Goal: Transaction & Acquisition: Purchase product/service

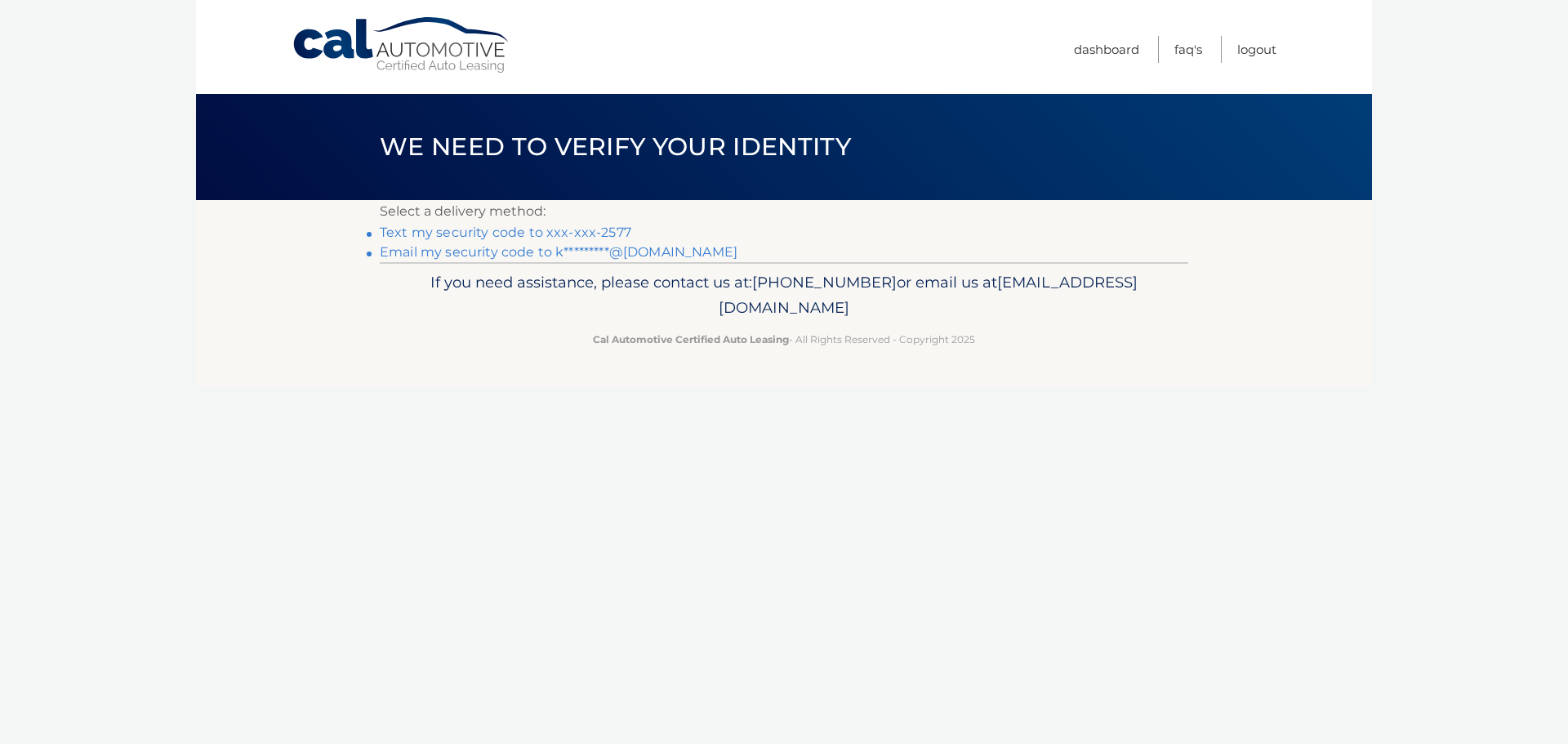
click at [545, 253] on link "Email my security code to k*********@[DOMAIN_NAME]" at bounding box center [559, 252] width 358 height 15
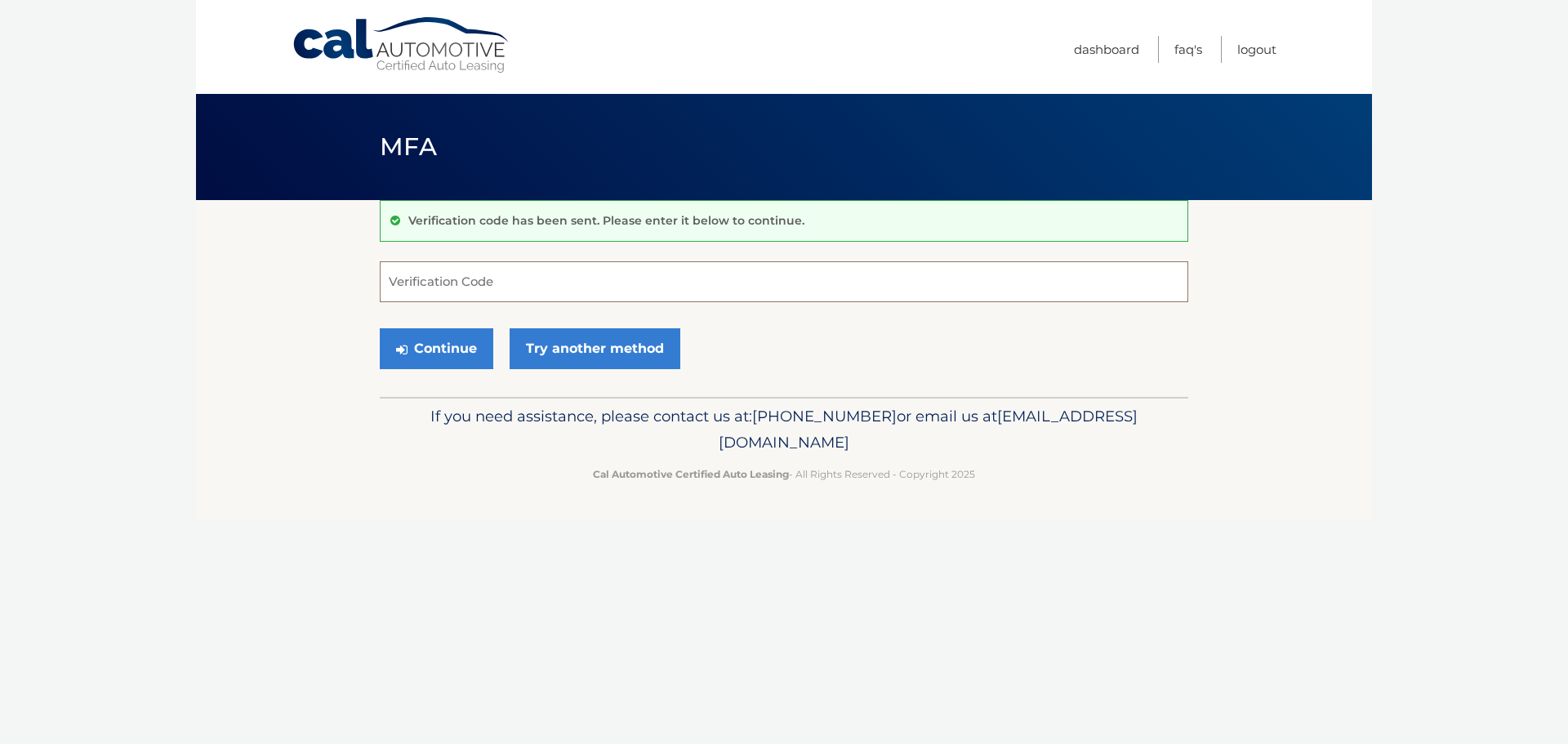
click at [546, 284] on input "Verification Code" at bounding box center [784, 282] width 808 height 41
click at [580, 340] on link "Try another method" at bounding box center [594, 349] width 170 height 41
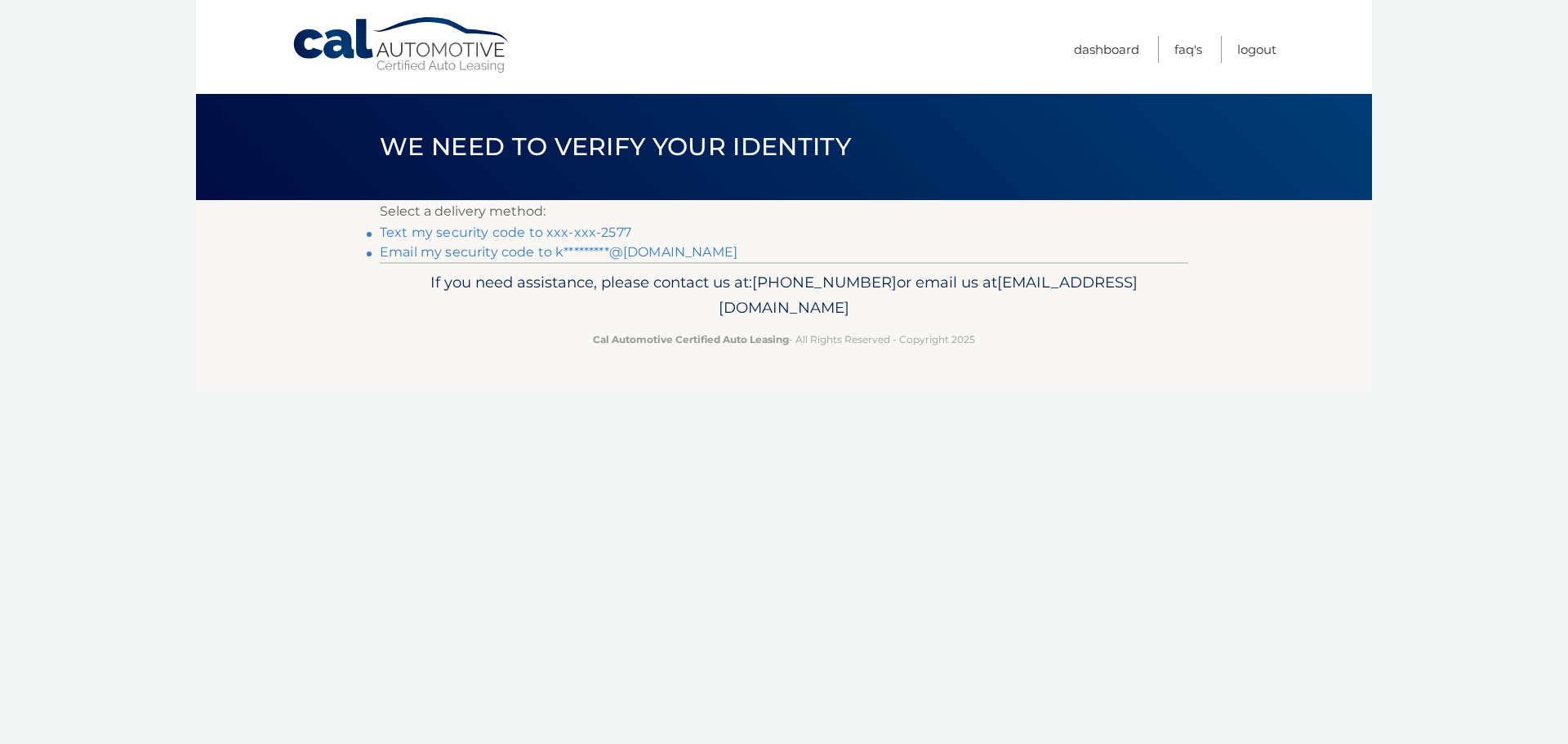
click at [556, 234] on link "Text my security code to xxx-xxx-2577" at bounding box center [506, 232] width 252 height 15
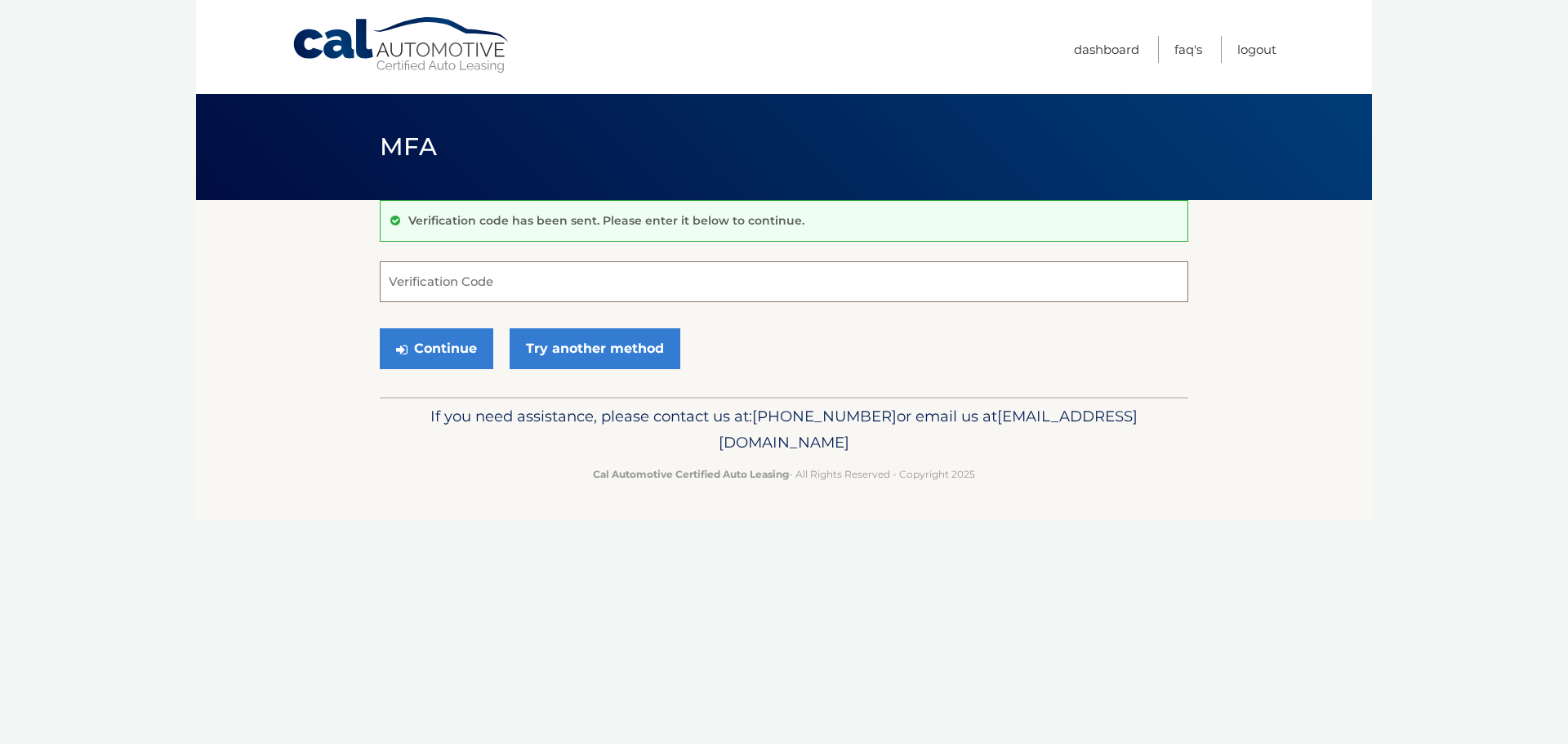
click at [482, 286] on input "Verification Code" at bounding box center [784, 282] width 808 height 41
click at [464, 283] on input "Verification Code" at bounding box center [784, 282] width 808 height 41
type input "560648"
click at [380, 329] on button "Continue" at bounding box center [437, 349] width 114 height 41
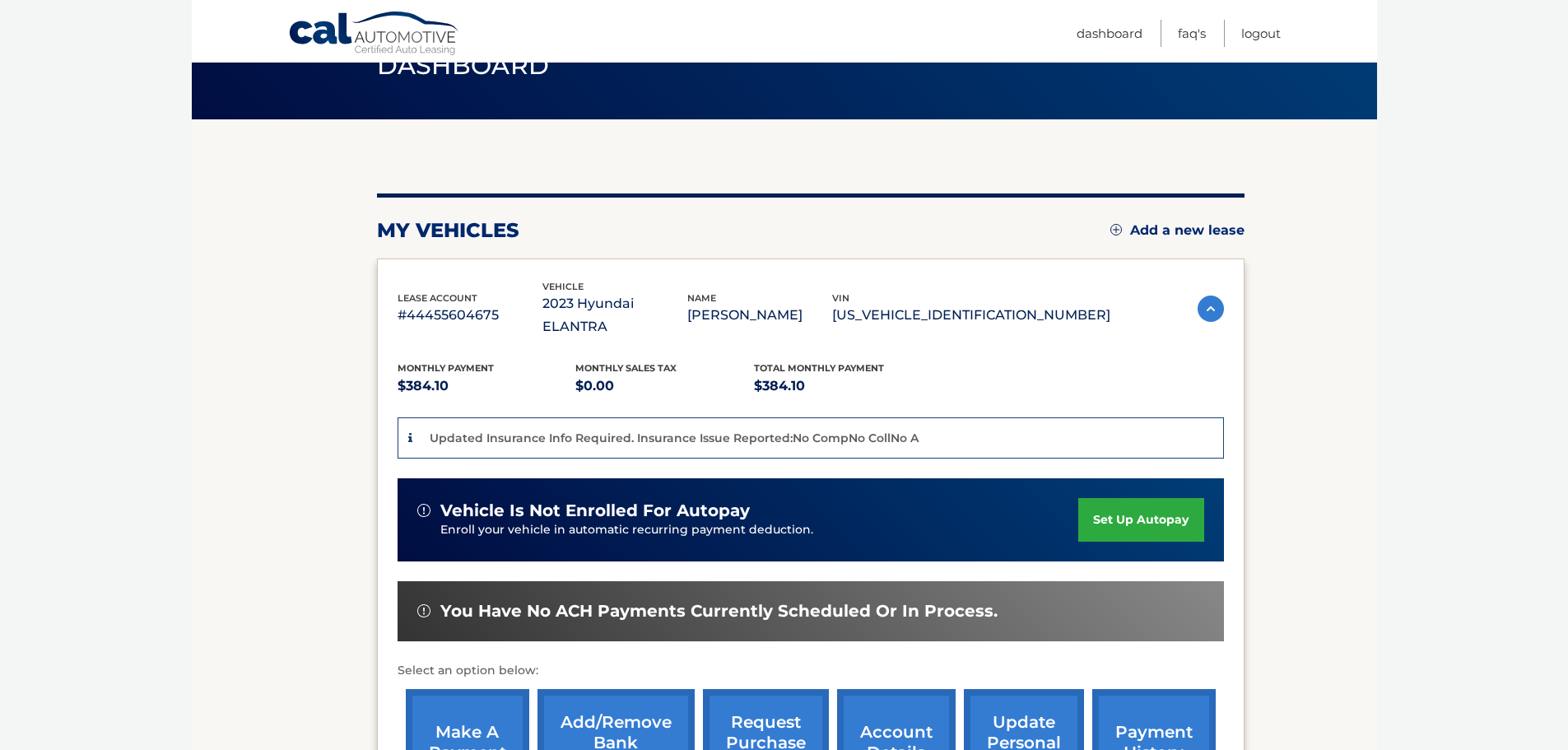
scroll to position [165, 0]
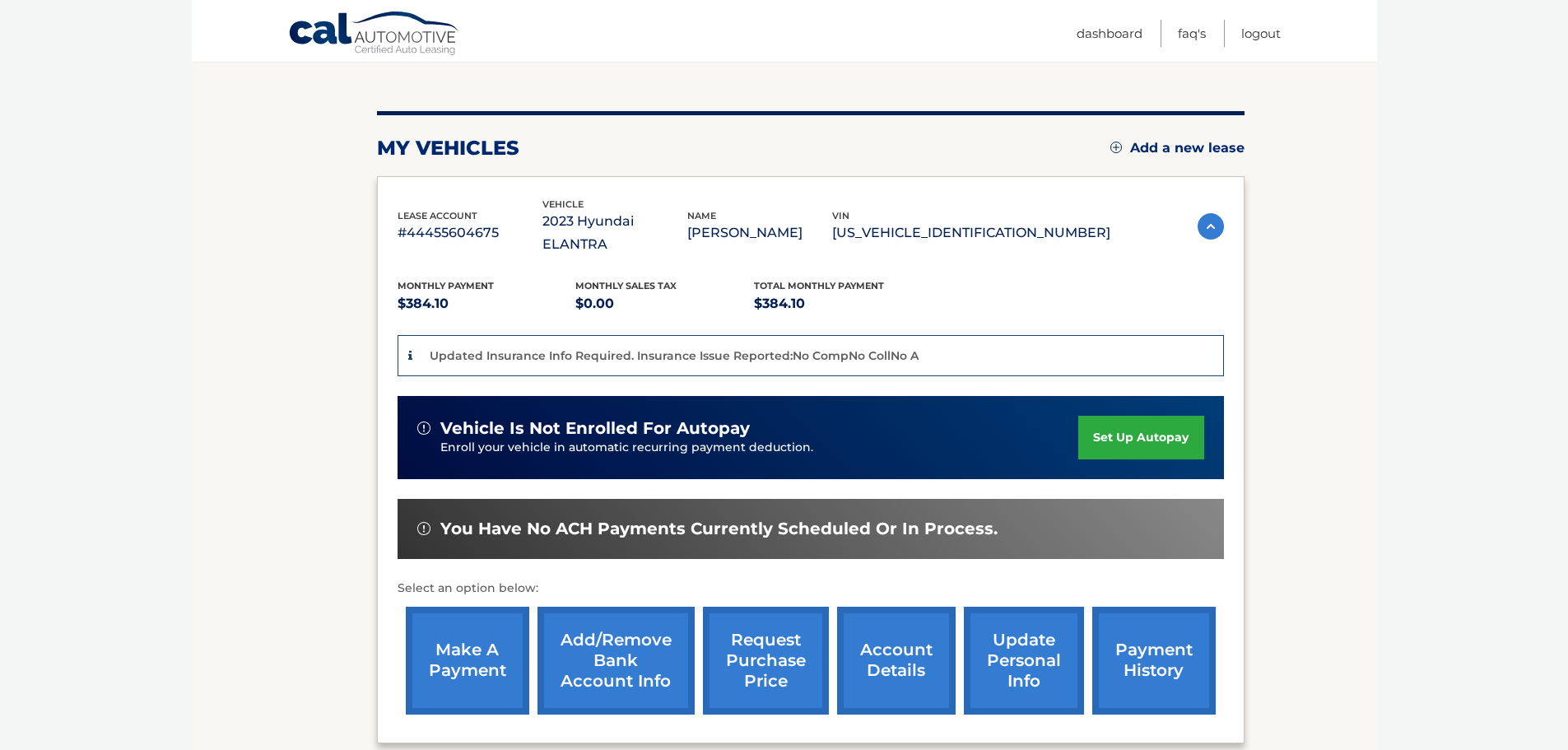
click at [477, 655] on link "make a payment" at bounding box center [467, 660] width 123 height 108
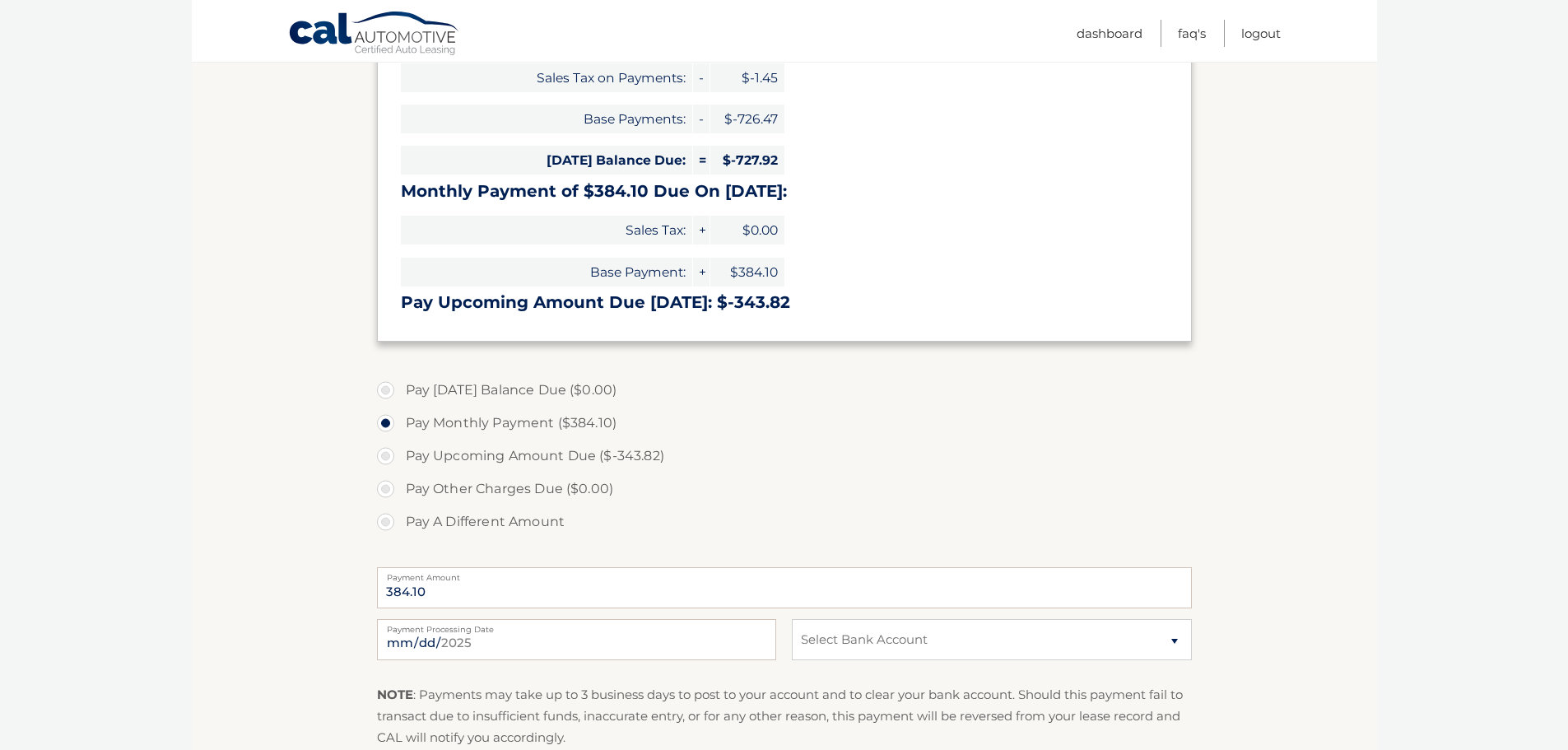
scroll to position [330, 0]
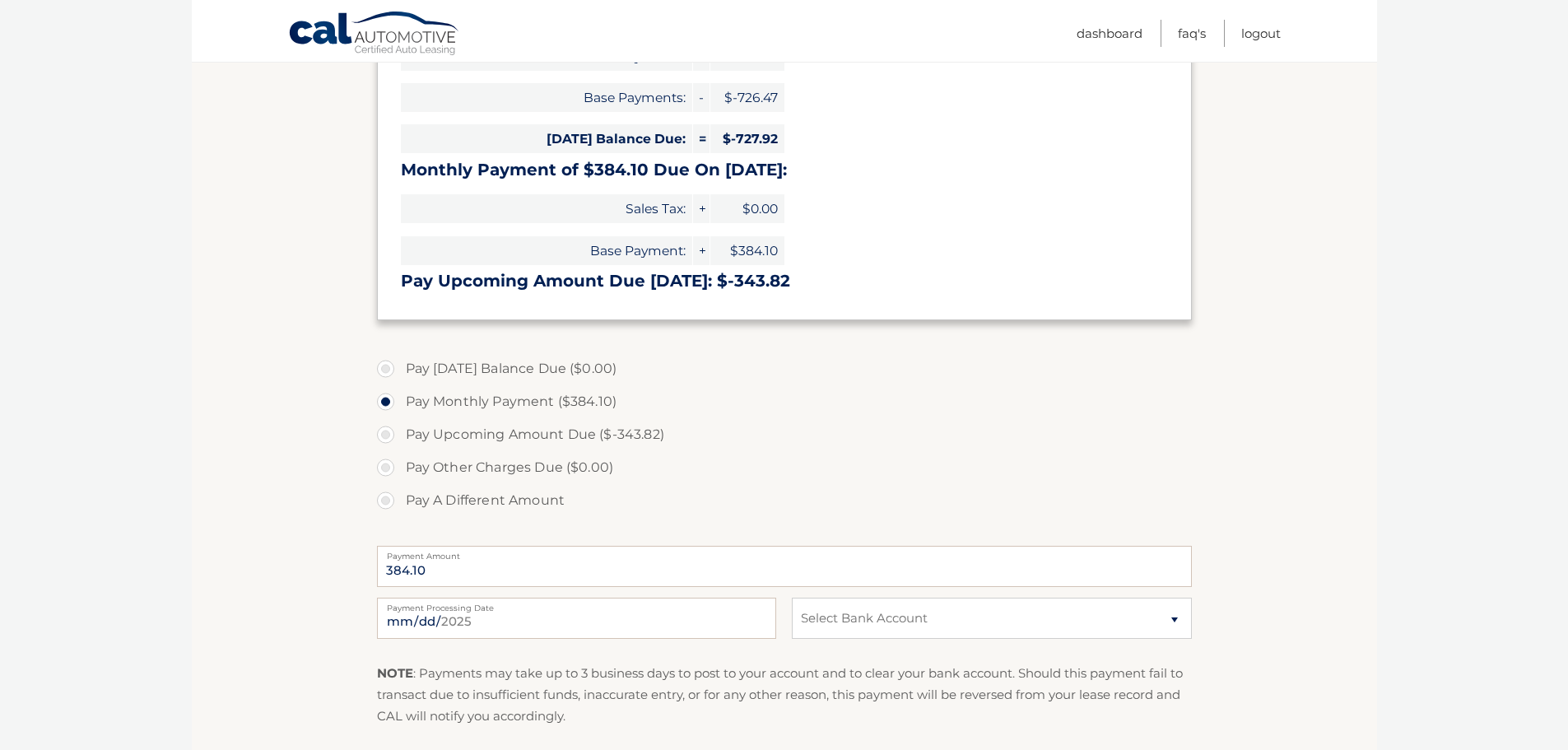
click at [381, 500] on label "Pay A Different Amount" at bounding box center [784, 501] width 815 height 33
click at [384, 500] on input "Pay A Different Amount" at bounding box center [392, 497] width 16 height 27
radio input "true"
type input "400.00"
click at [469, 624] on input "2025-10-02" at bounding box center [576, 619] width 400 height 41
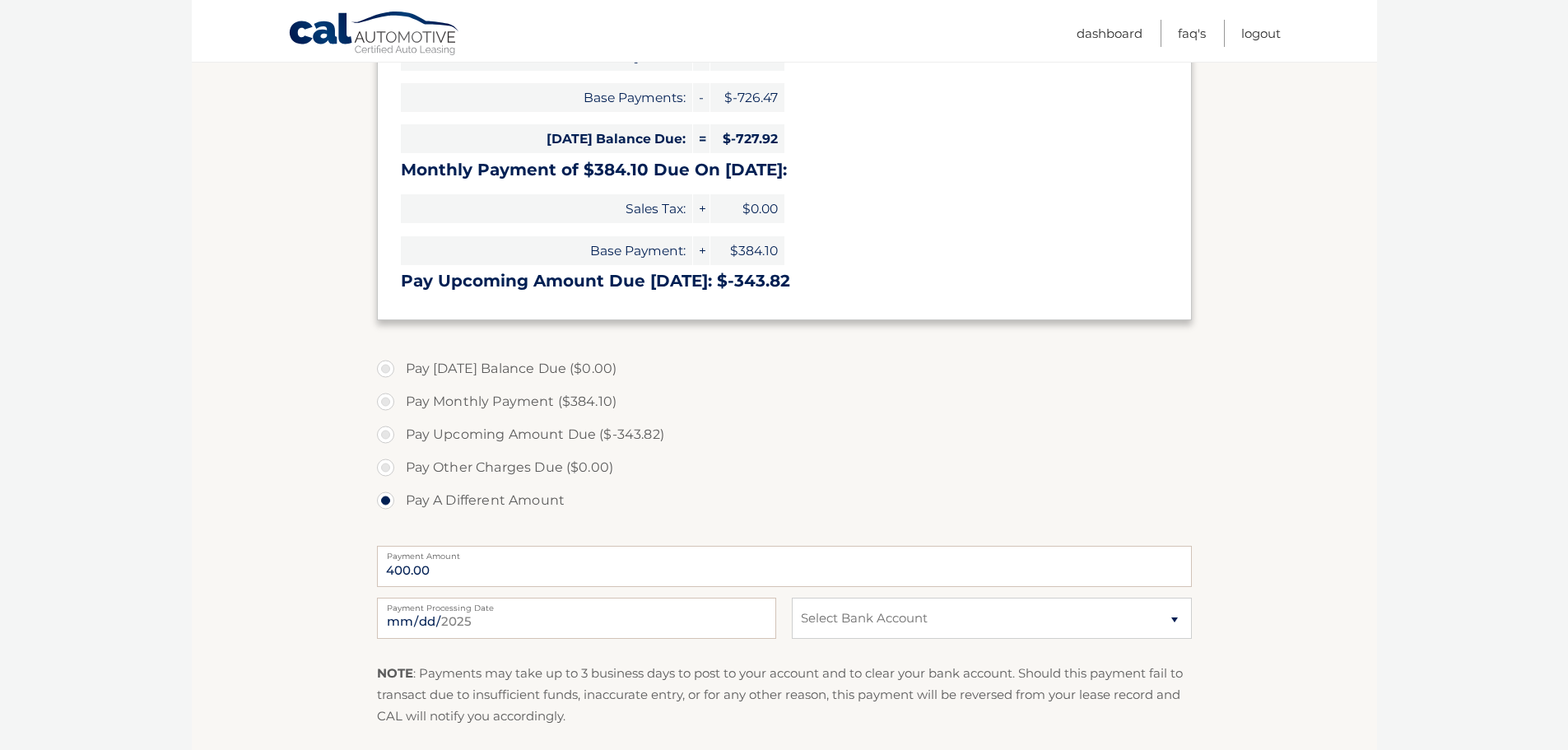
click at [899, 480] on label "Pay Other Charges Due ($0.00)" at bounding box center [784, 468] width 815 height 33
click at [445, 621] on input "2025-10-02" at bounding box center [576, 619] width 400 height 41
type input "2025-10-15"
click at [870, 617] on select "Select Bank Account Checking FIRST SOURCE FEDERAL CREDIT UNION *****4959 Checki…" at bounding box center [992, 619] width 400 height 41
select select "N2NlZDUzODEtYzNjZC00MmE3LWFhZTctMWNmZDg0M2EzOWFl"
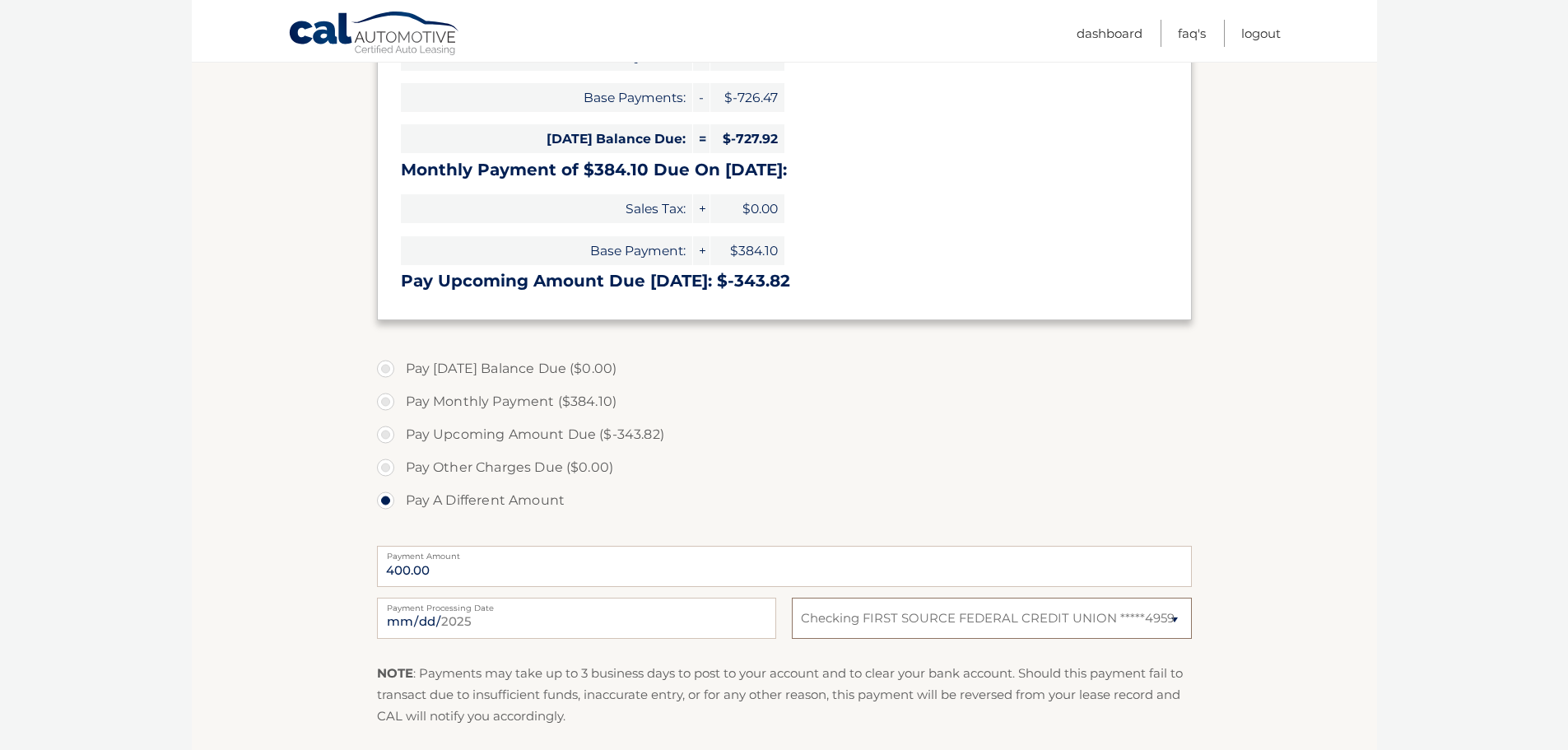
click at [792, 598] on select "Select Bank Account Checking FIRST SOURCE FEDERAL CREDIT UNION *****4959 Checki…" at bounding box center [992, 619] width 400 height 41
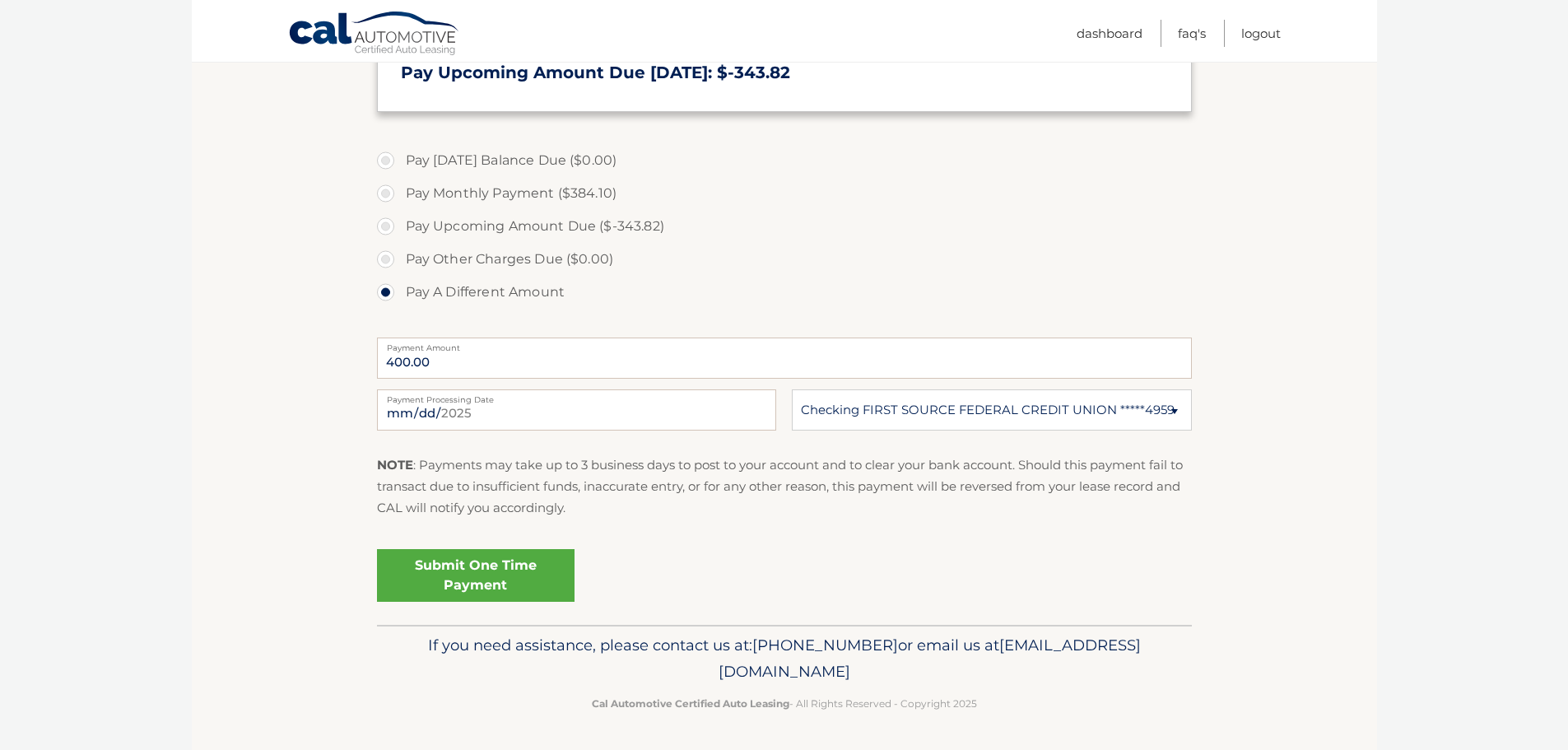
click at [513, 582] on link "Submit One Time Payment" at bounding box center [475, 575] width 198 height 53
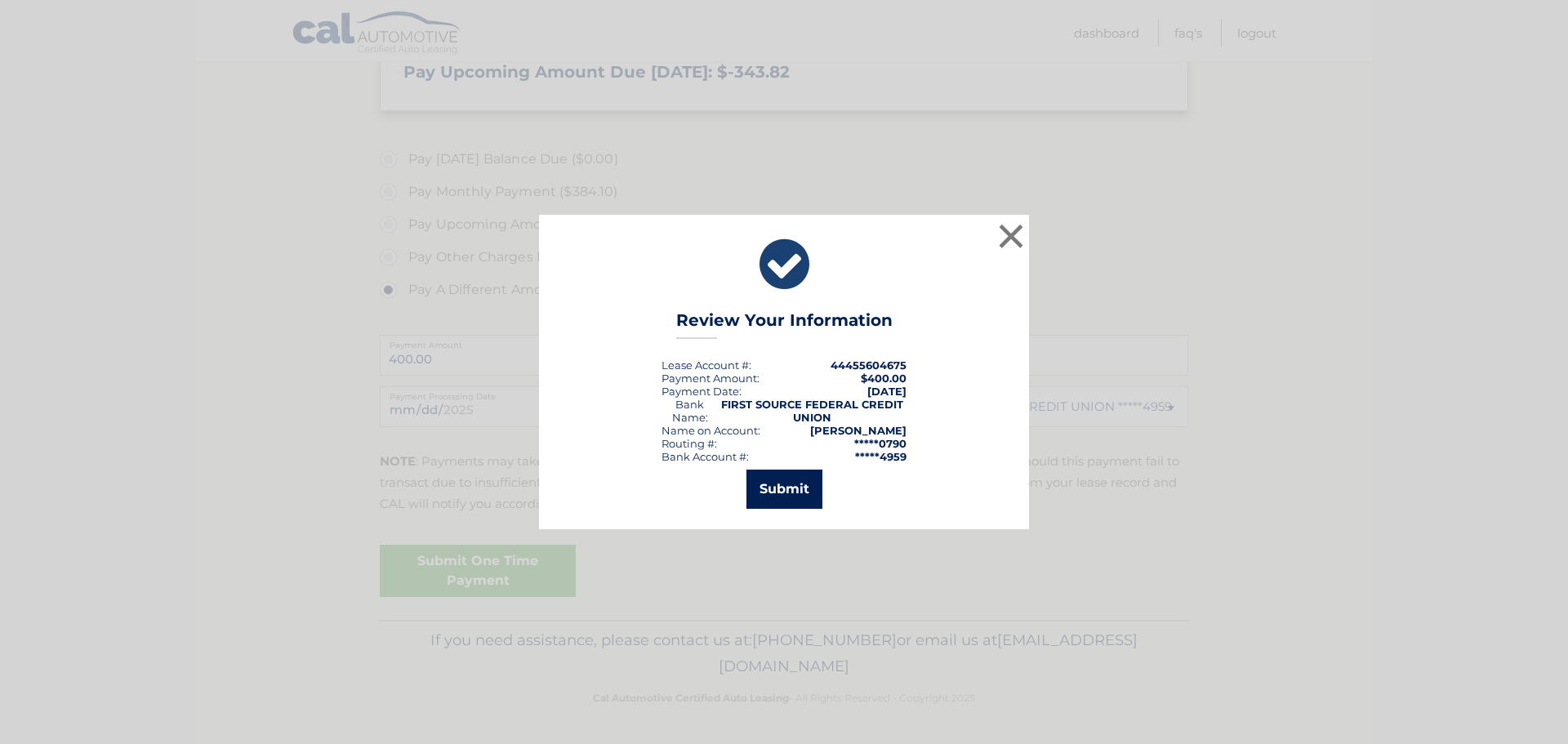
click at [763, 493] on button "Submit" at bounding box center [784, 490] width 76 height 39
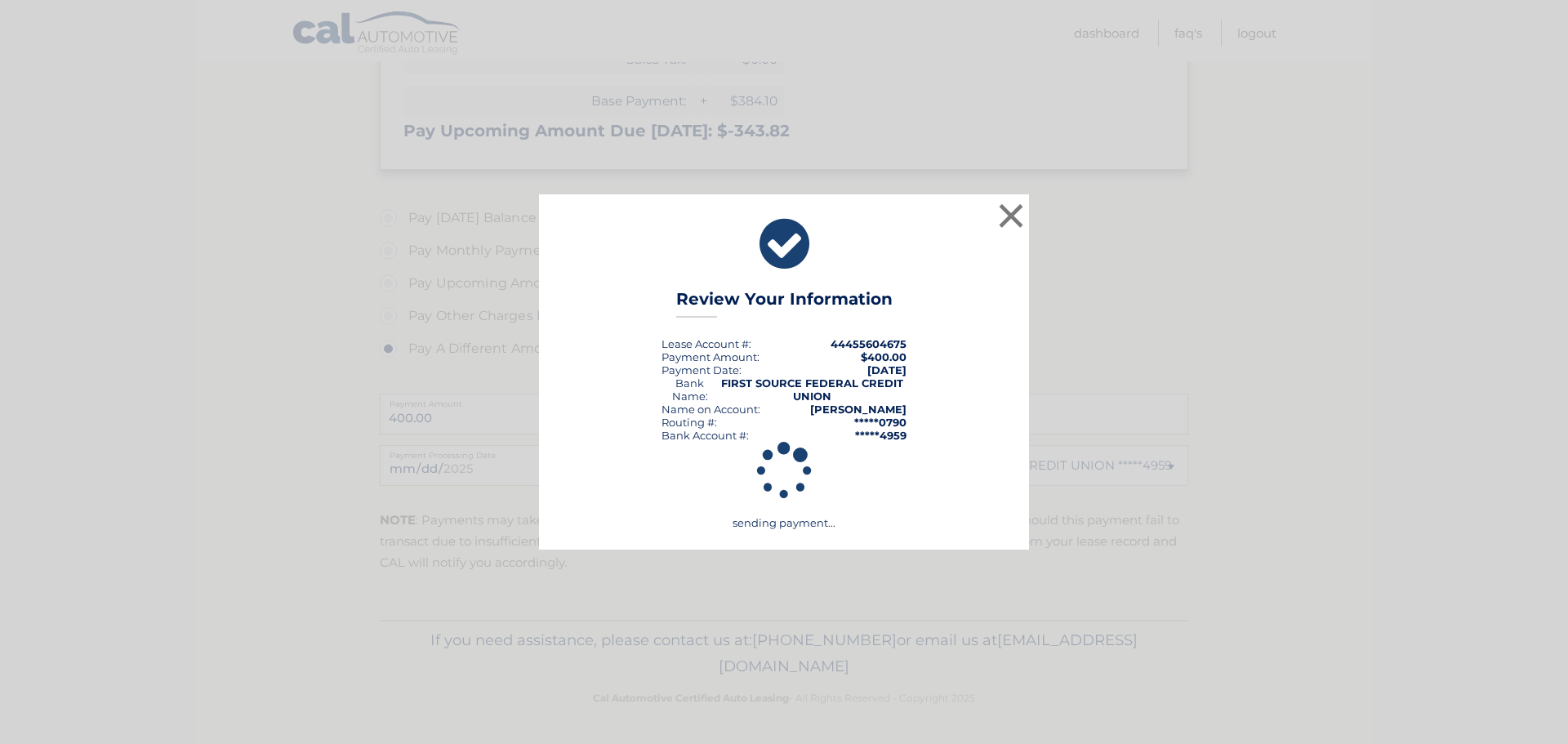
scroll to position [474, 0]
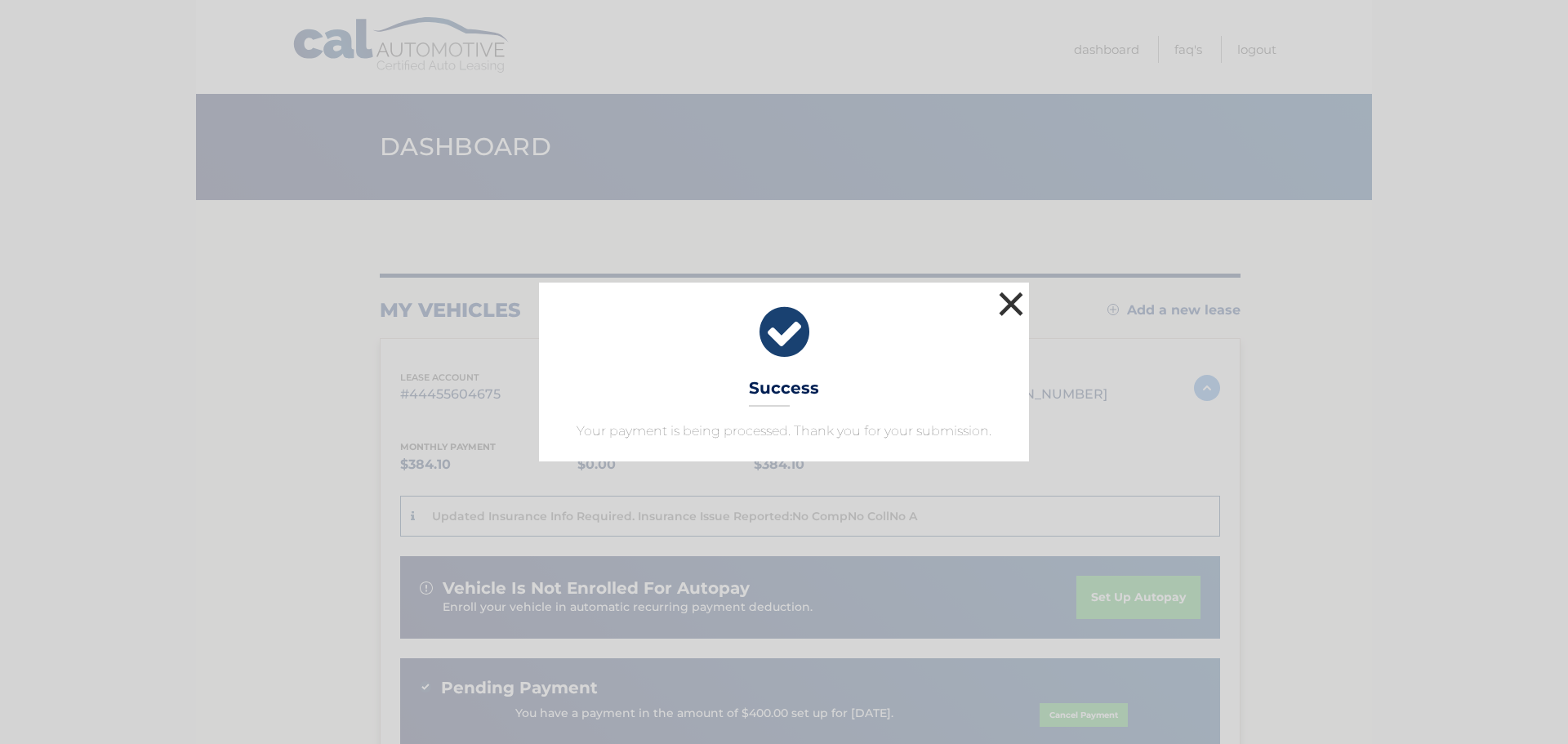
click at [1013, 302] on button "×" at bounding box center [1011, 304] width 33 height 33
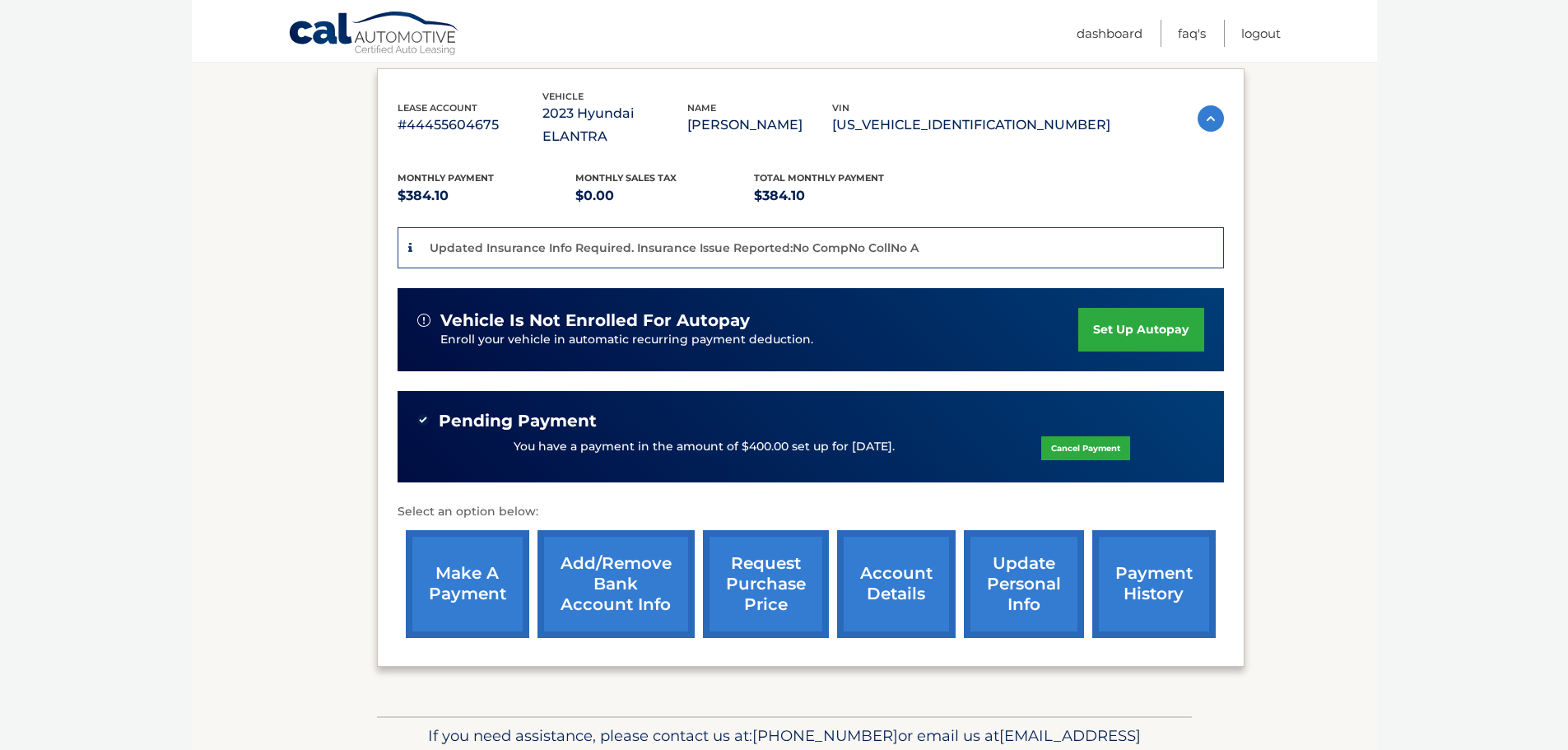
scroll to position [330, 0]
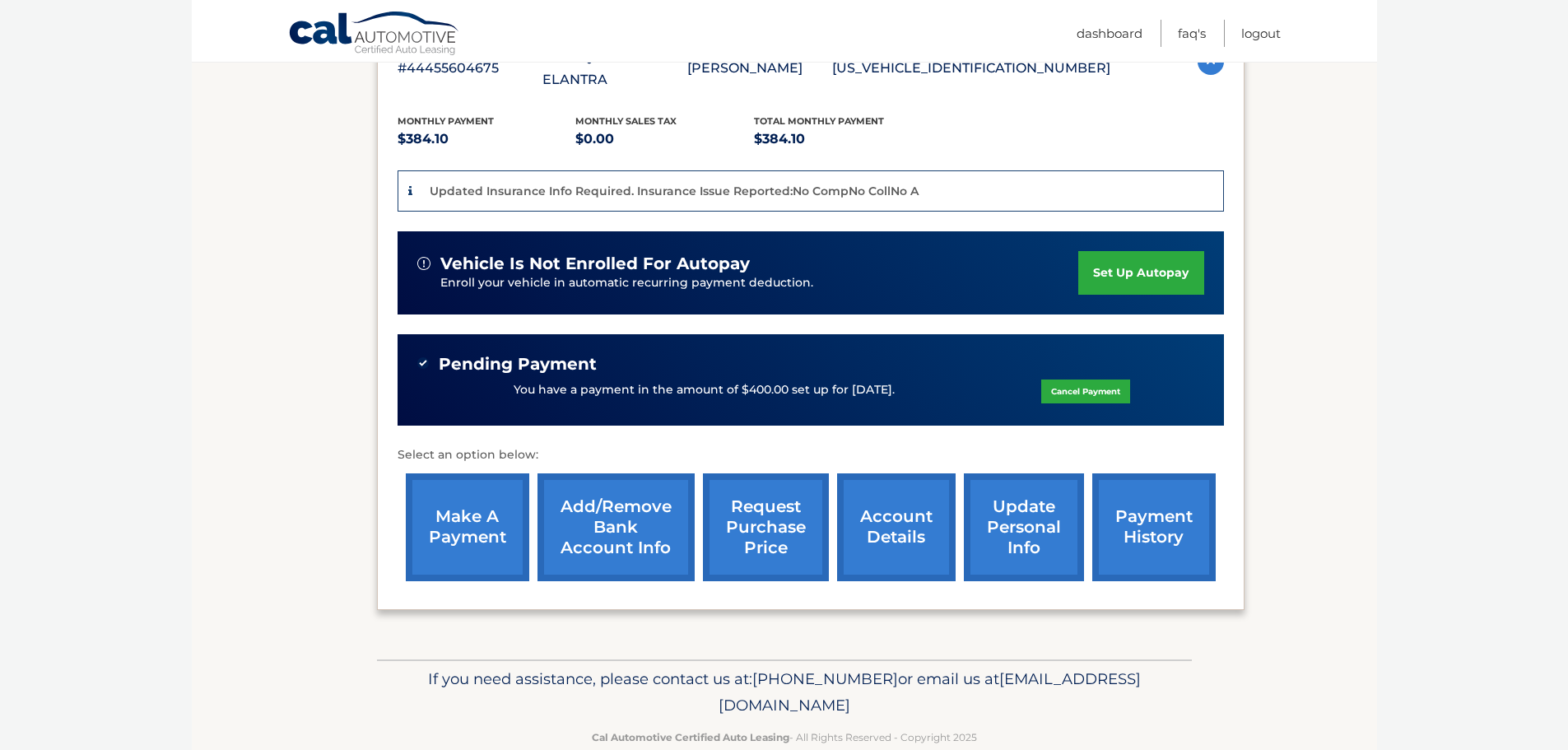
click at [905, 533] on link "account details" at bounding box center [896, 527] width 118 height 108
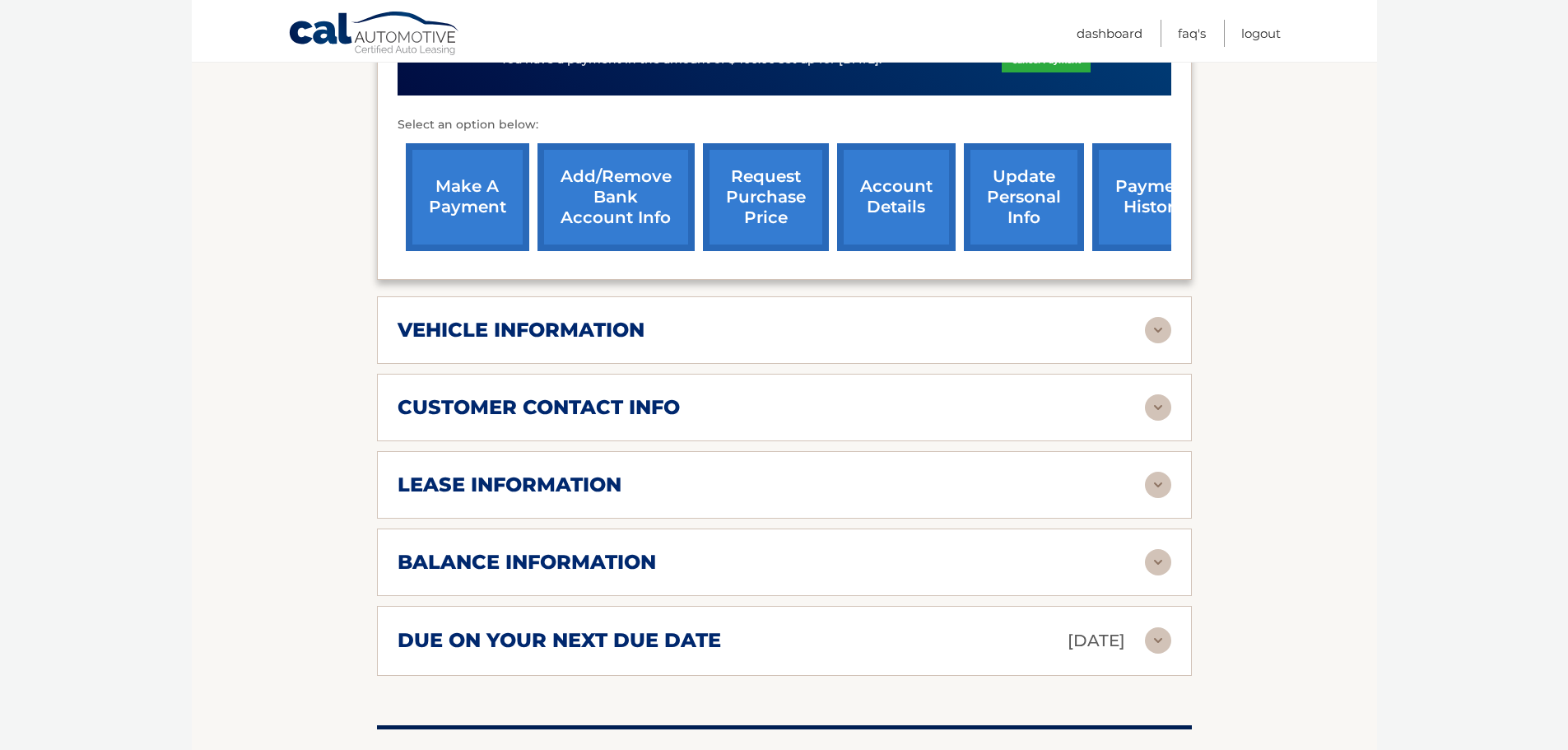
scroll to position [659, 0]
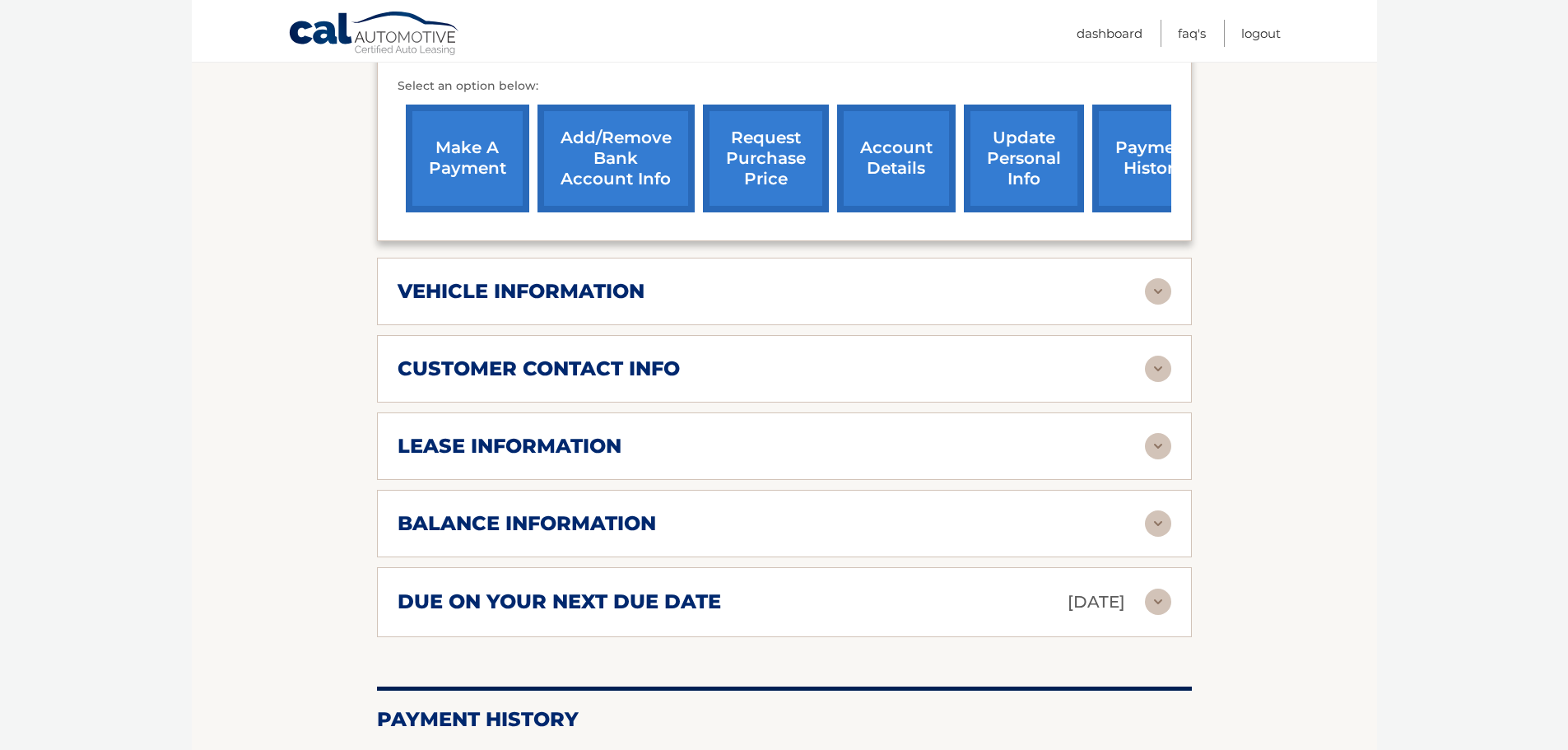
click at [571, 434] on h2 "lease information" at bounding box center [509, 446] width 224 height 25
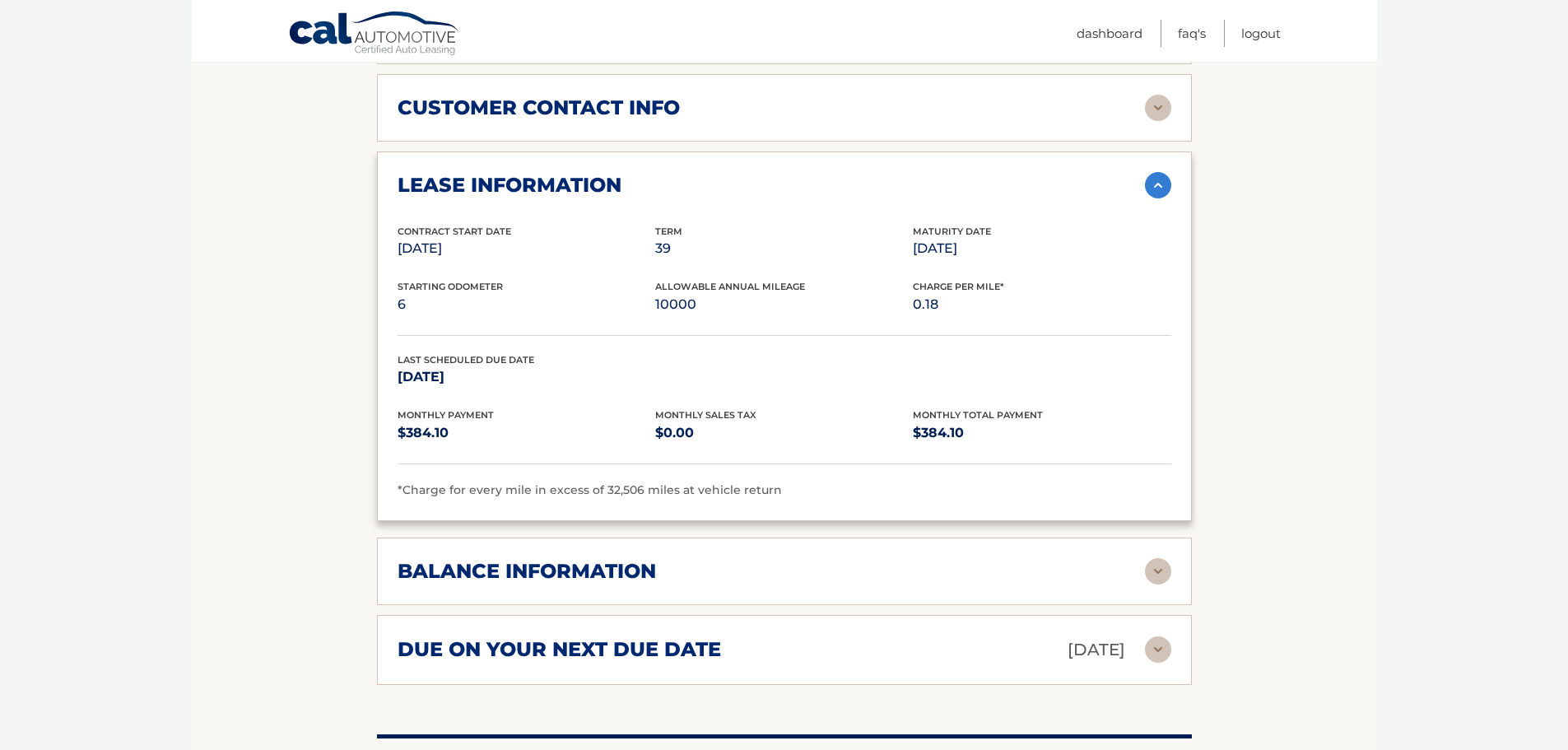
scroll to position [988, 0]
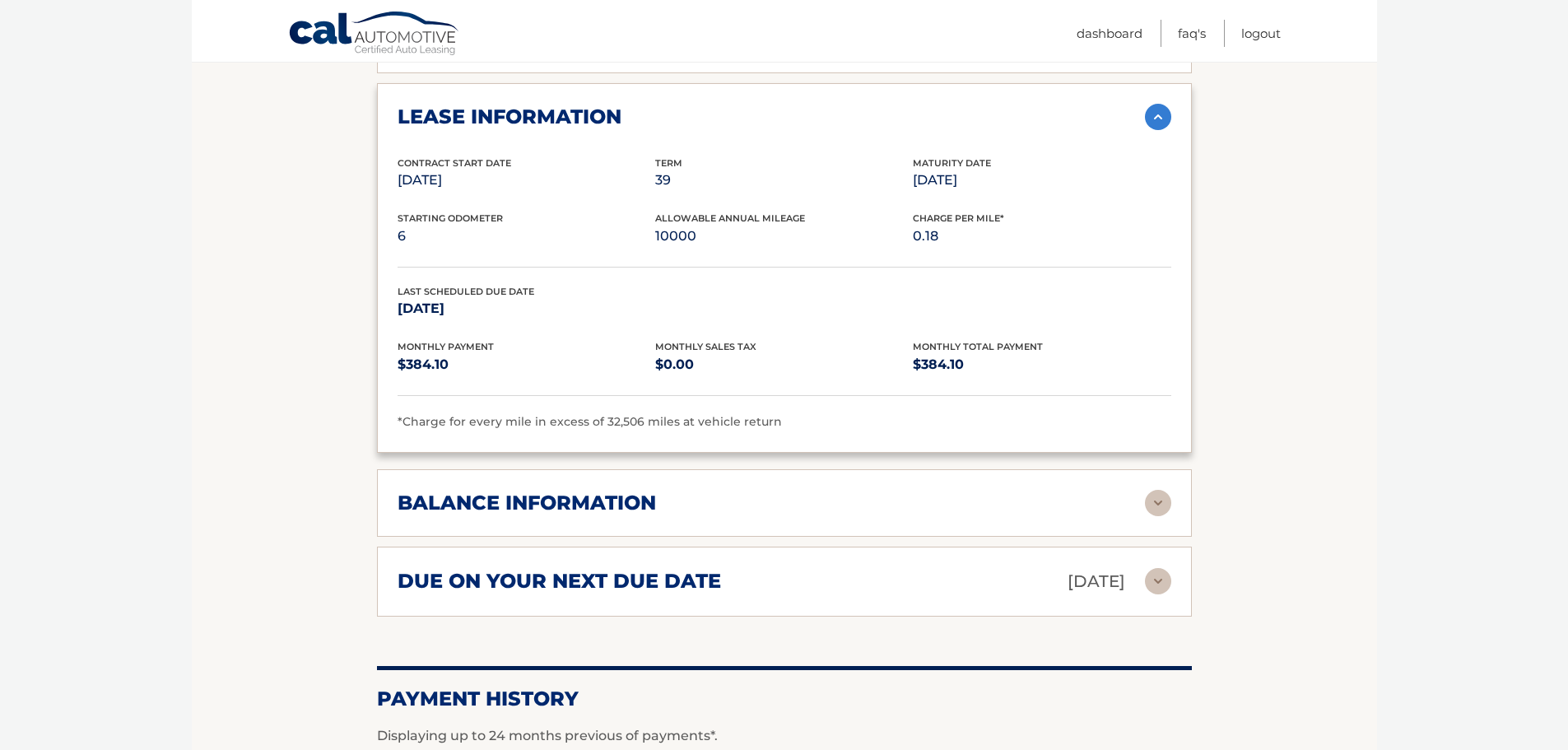
click at [672, 491] on div "balance information" at bounding box center [771, 503] width 747 height 25
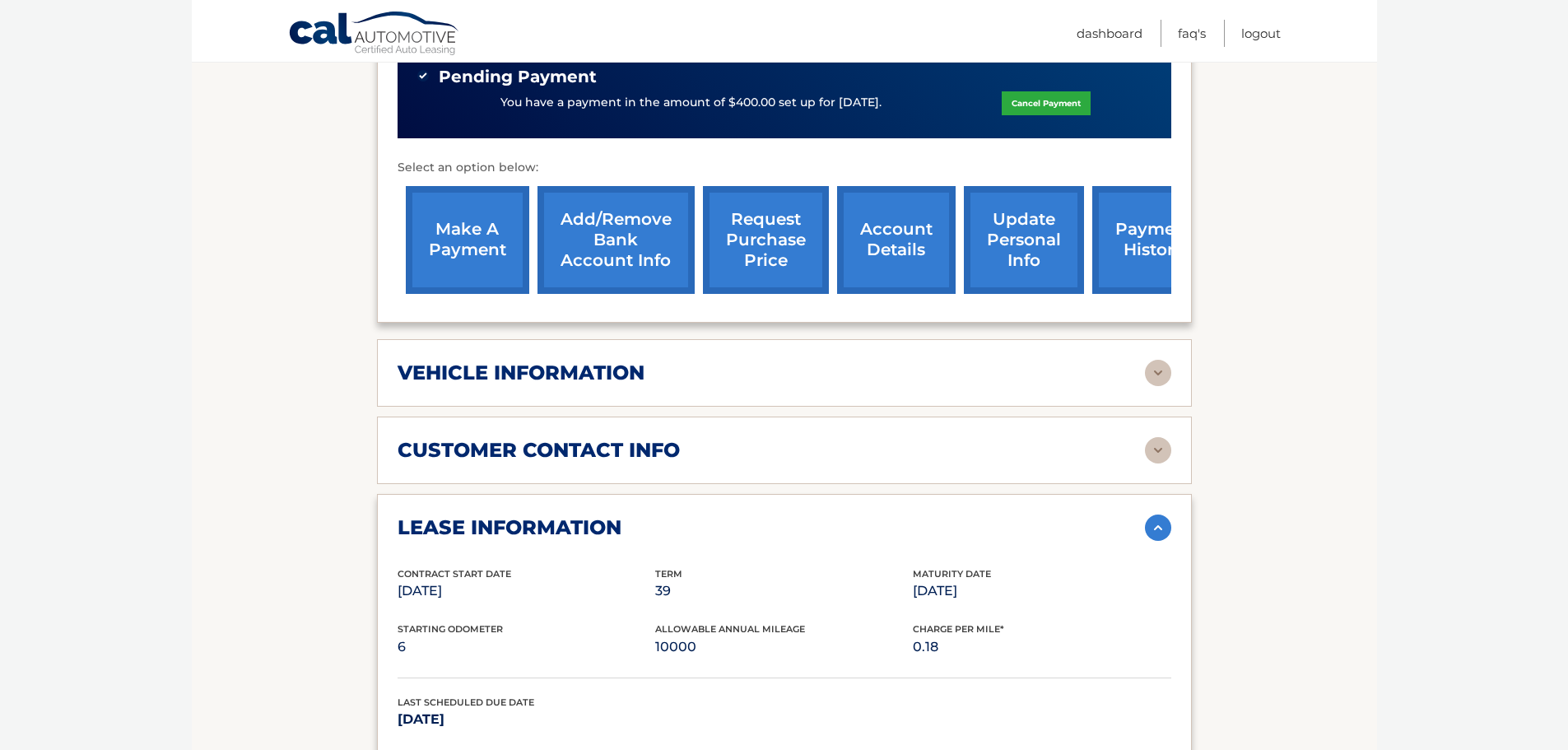
scroll to position [577, 0]
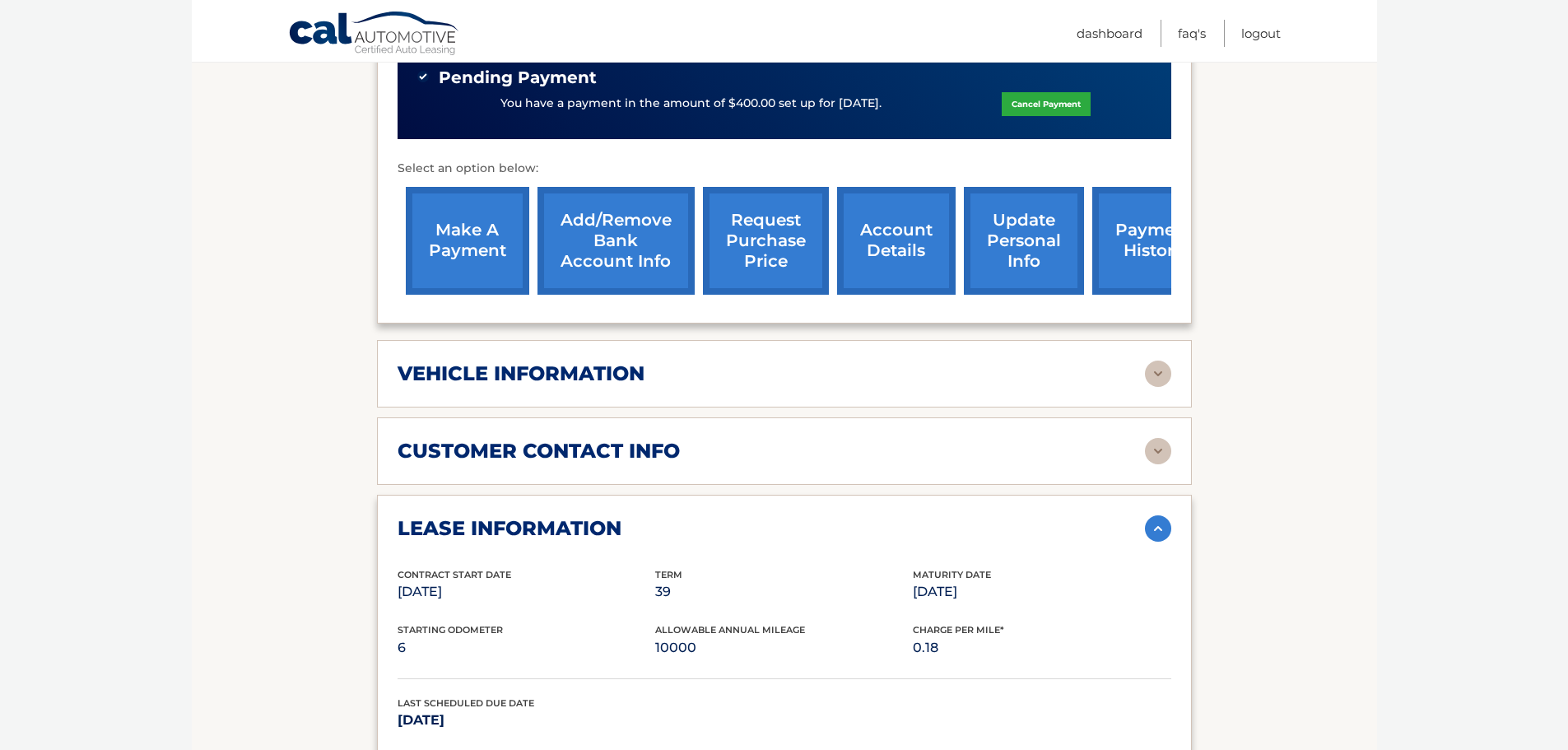
click at [1153, 233] on link "payment history" at bounding box center [1154, 241] width 123 height 108
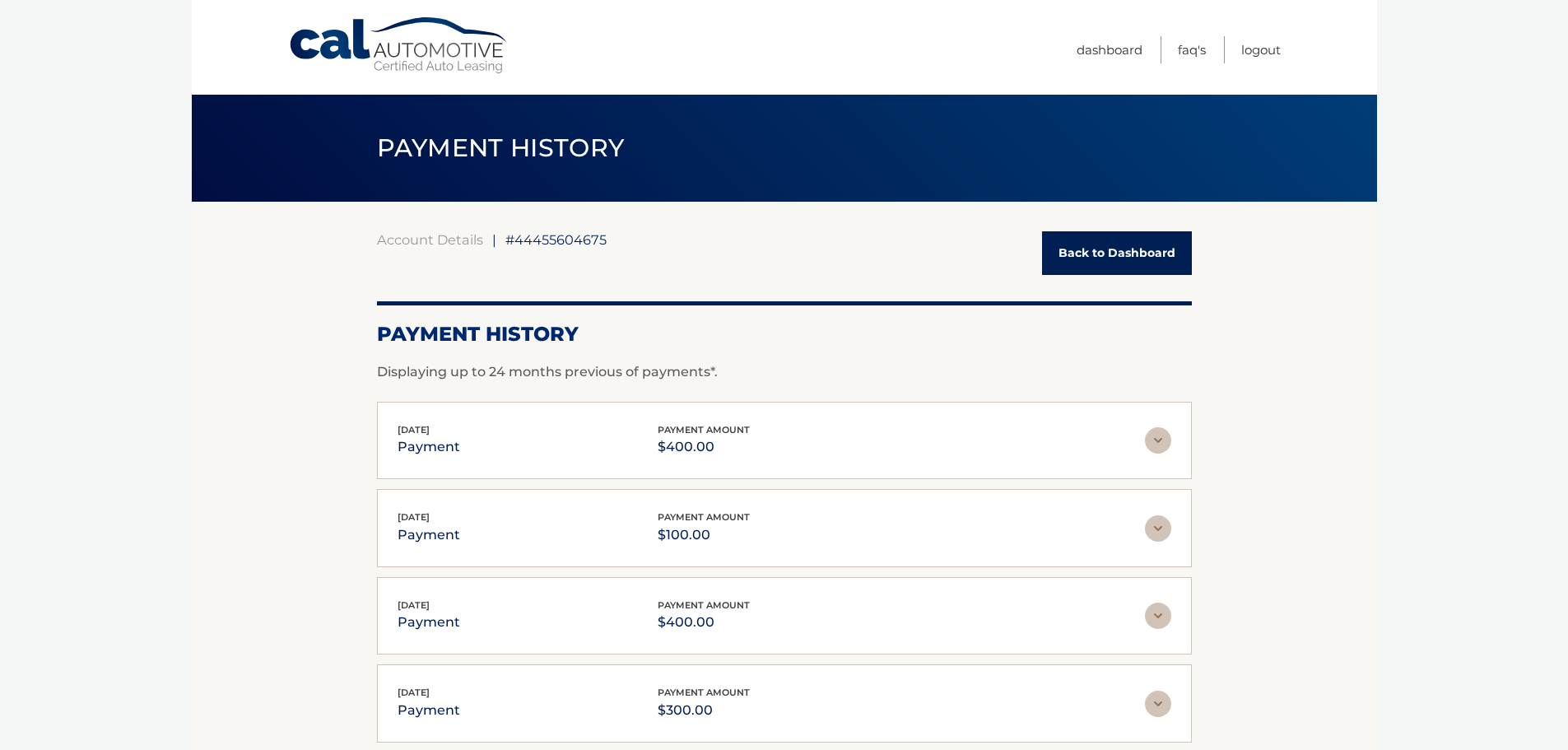
click at [1149, 255] on link "Back to Dashboard" at bounding box center [1118, 253] width 150 height 44
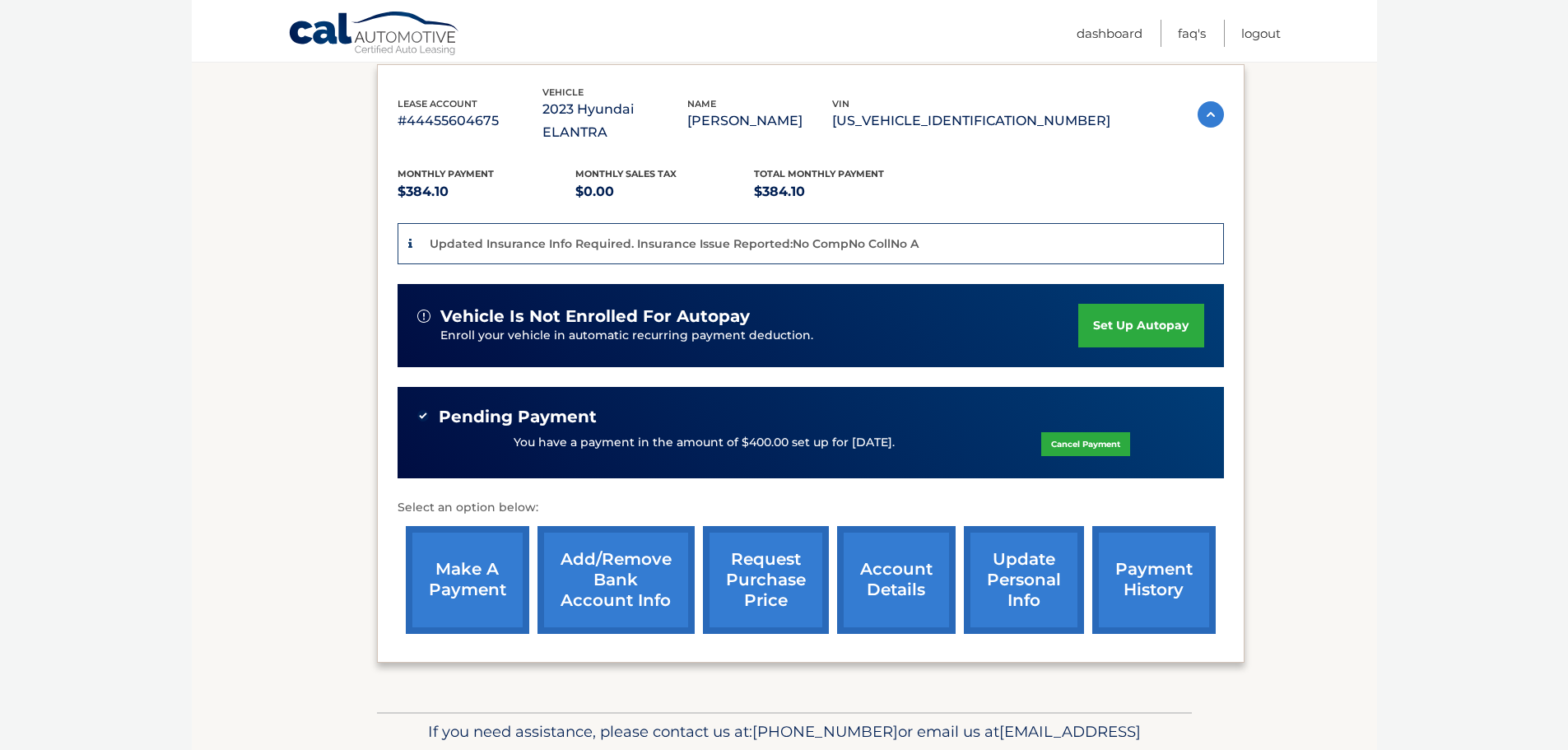
scroll to position [330, 0]
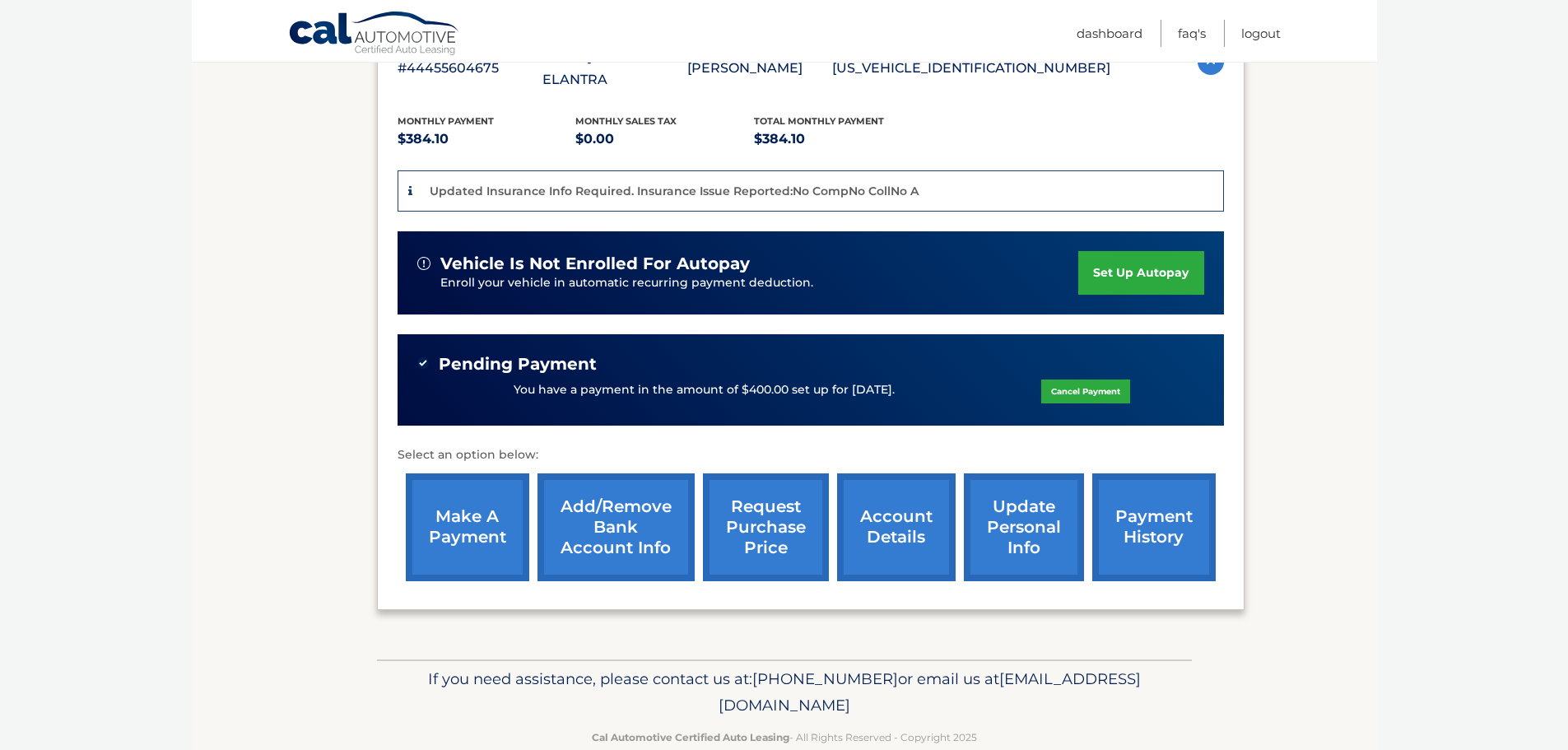
click at [757, 526] on link "request purchase price" at bounding box center [766, 527] width 126 height 108
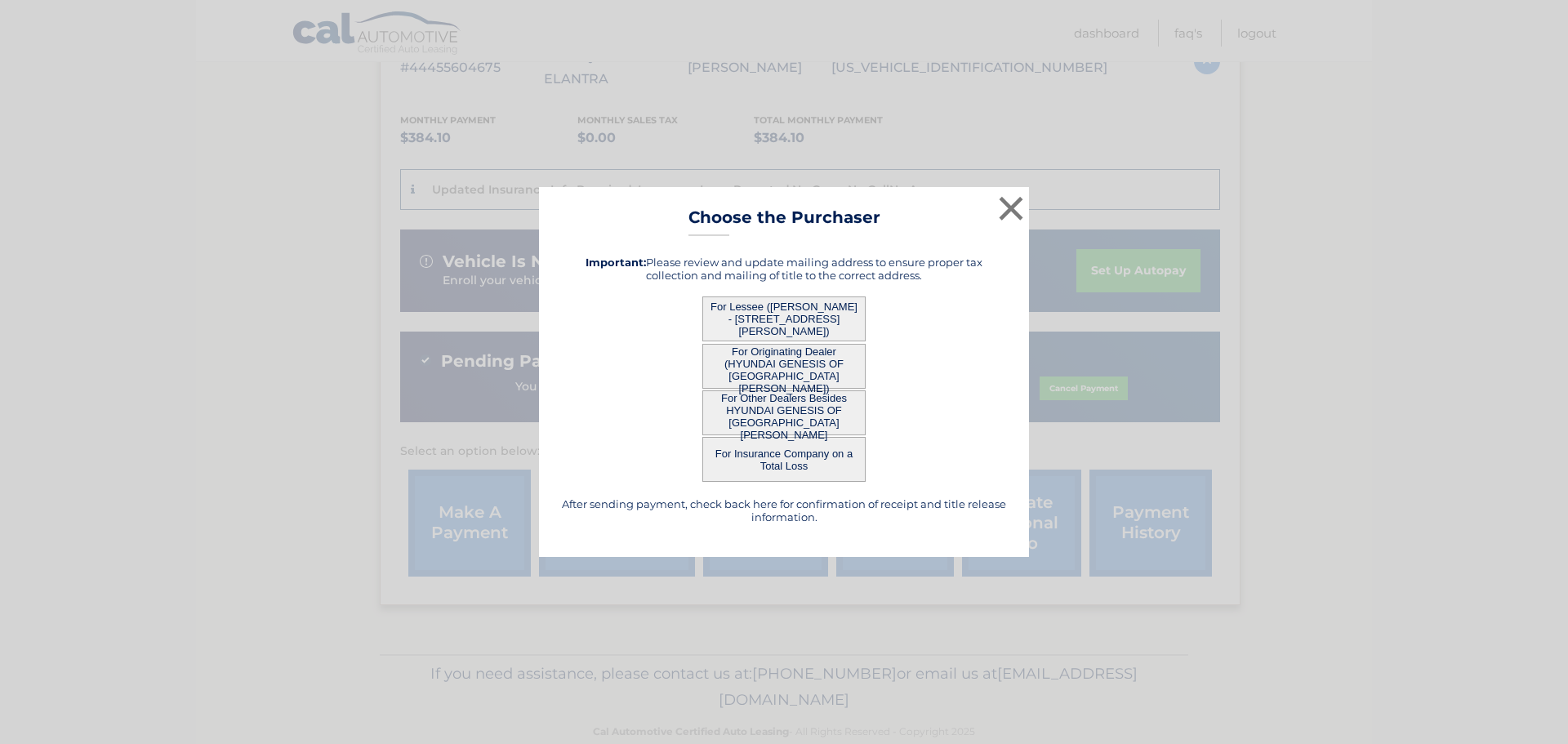
click at [803, 418] on button "For Other Dealers Besides HYUNDAI GENESIS OF FORT MYERS" at bounding box center [783, 413] width 163 height 45
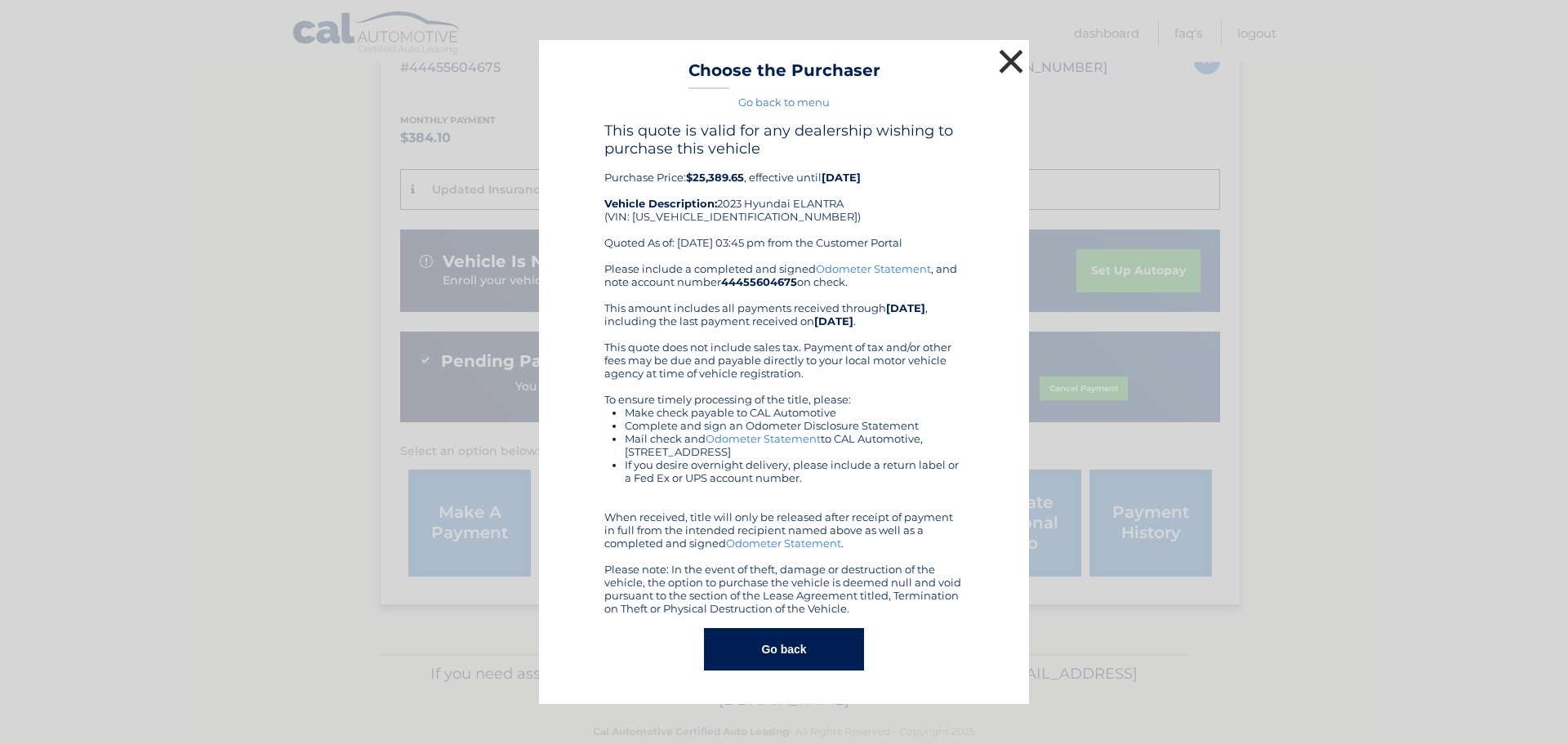
click at [1013, 63] on button "×" at bounding box center [1011, 61] width 33 height 33
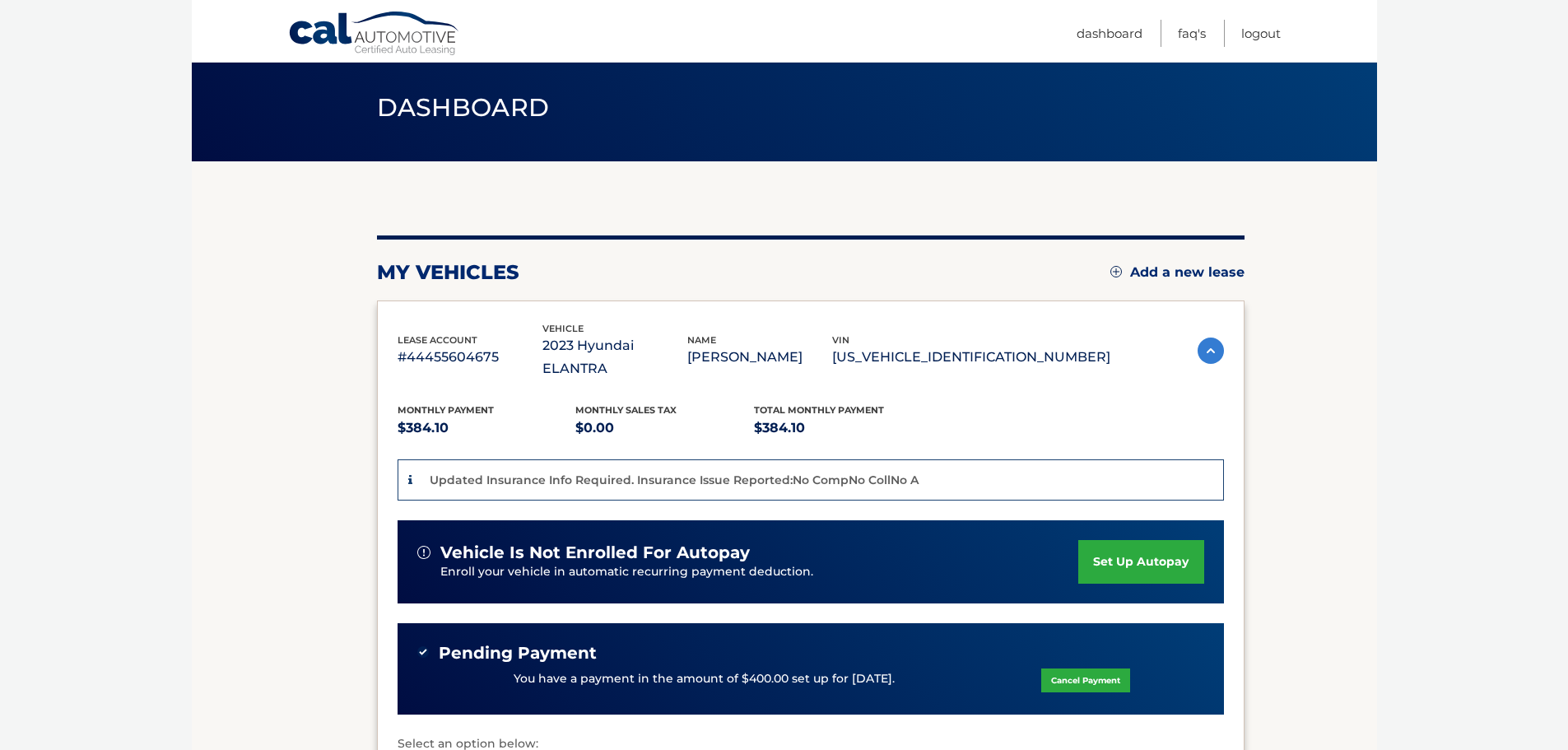
scroll to position [11, 0]
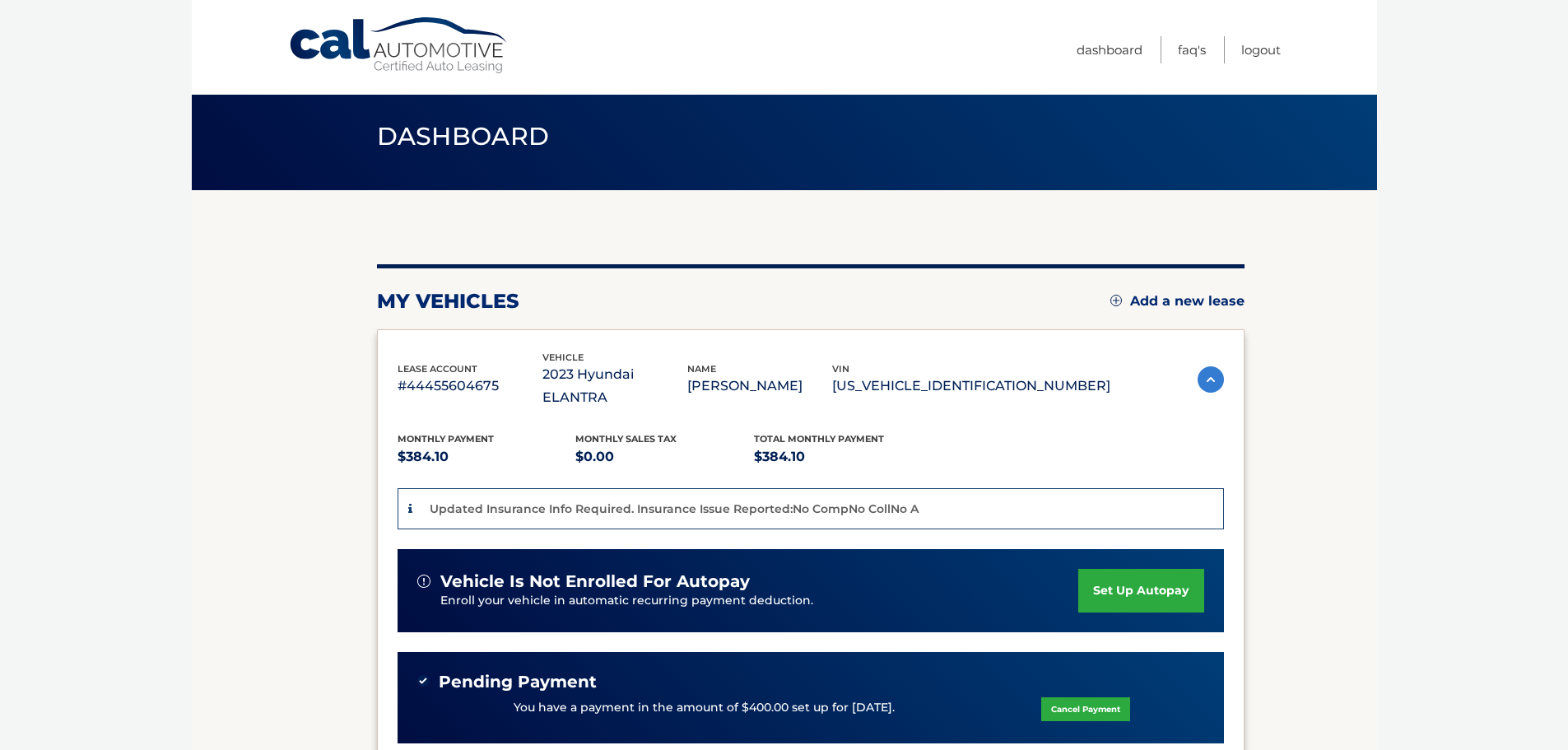
drag, startPoint x: 574, startPoint y: 372, endPoint x: 736, endPoint y: 375, distance: 162.0
click at [688, 375] on p "2023 Hyundai ELANTRA" at bounding box center [615, 386] width 145 height 46
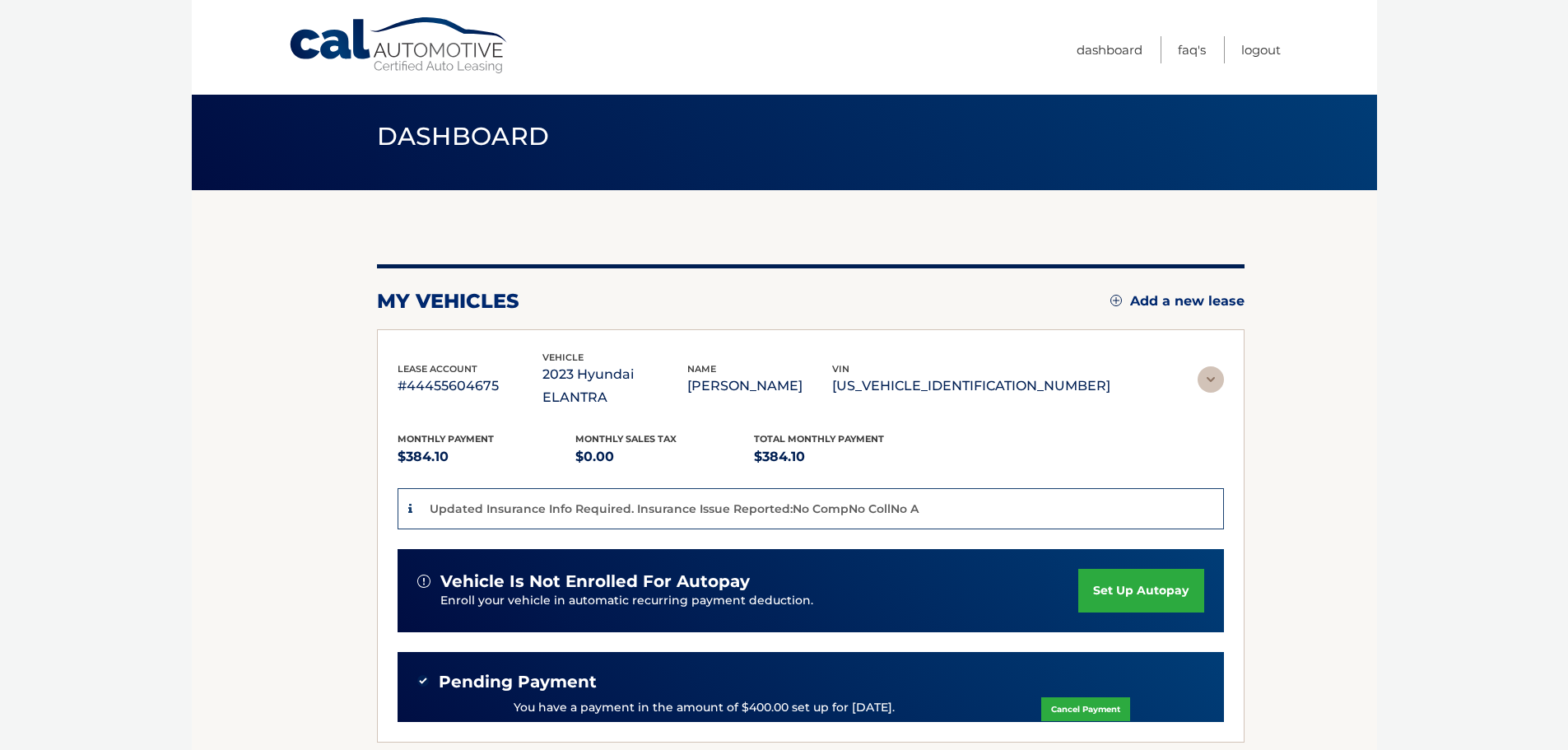
scroll to position [0, 0]
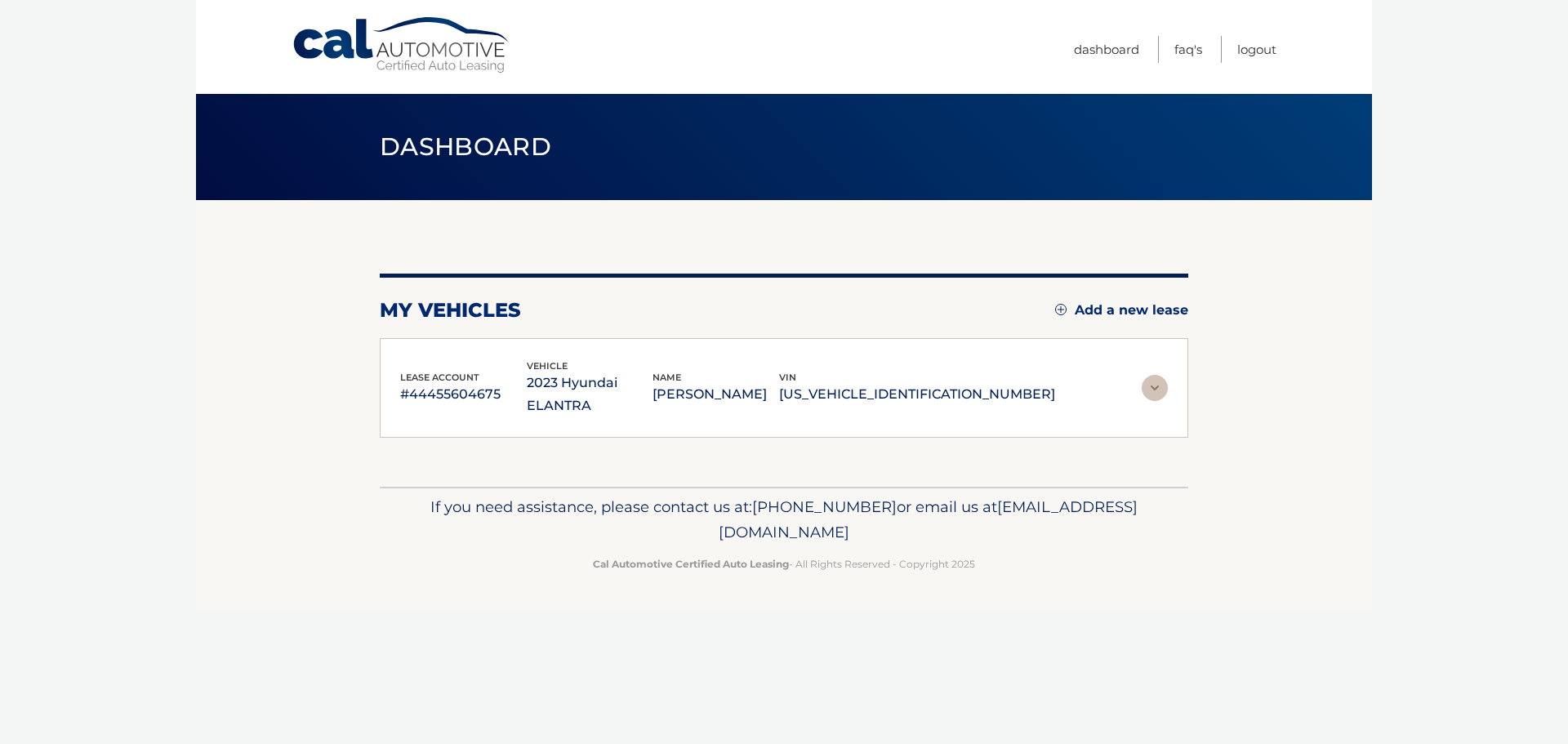
drag, startPoint x: 1047, startPoint y: 383, endPoint x: 896, endPoint y: 378, distance: 151.1
click at [896, 383] on p "KMHLS4AG0PU576518" at bounding box center [917, 394] width 276 height 23
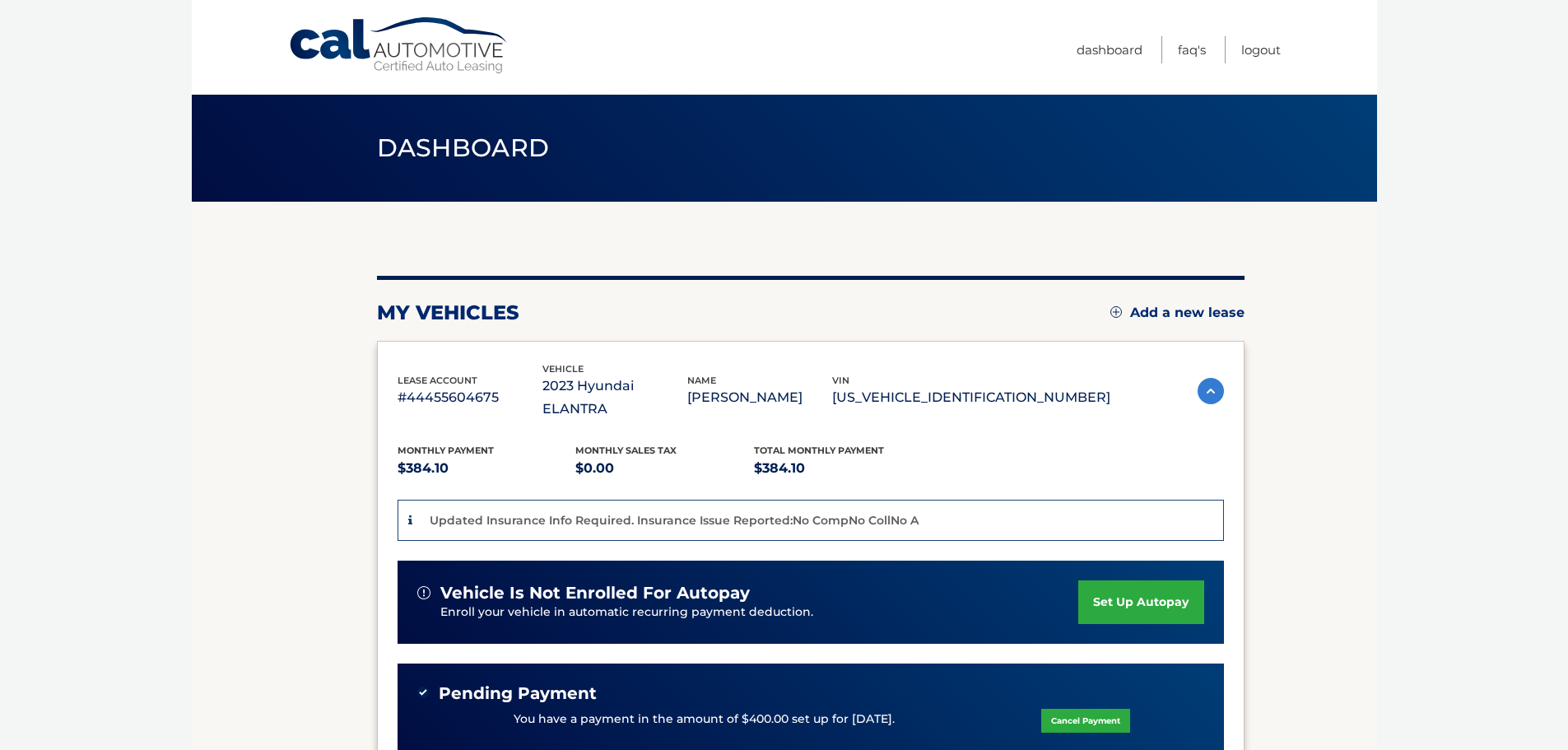
copy p "KMHLS4AG0PU576518"
